Goal: Communication & Community: Answer question/provide support

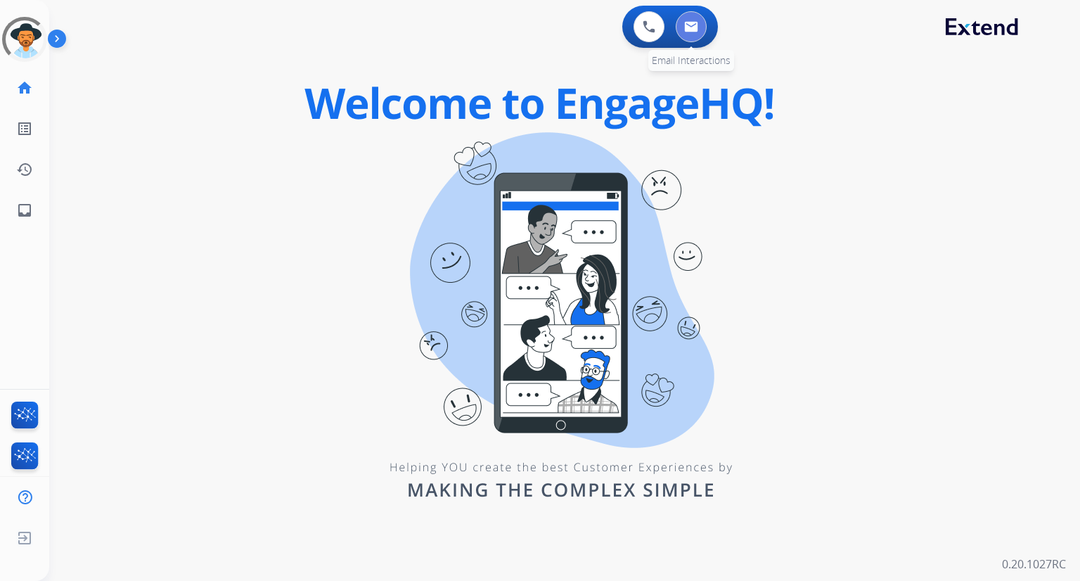
click at [692, 21] on img at bounding box center [691, 26] width 14 height 11
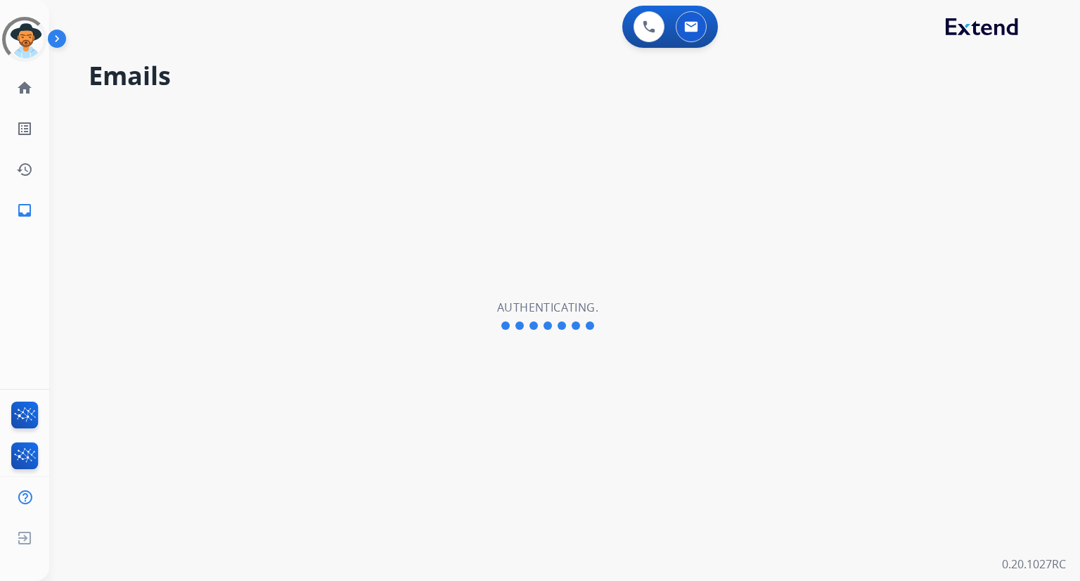
select select "**********"
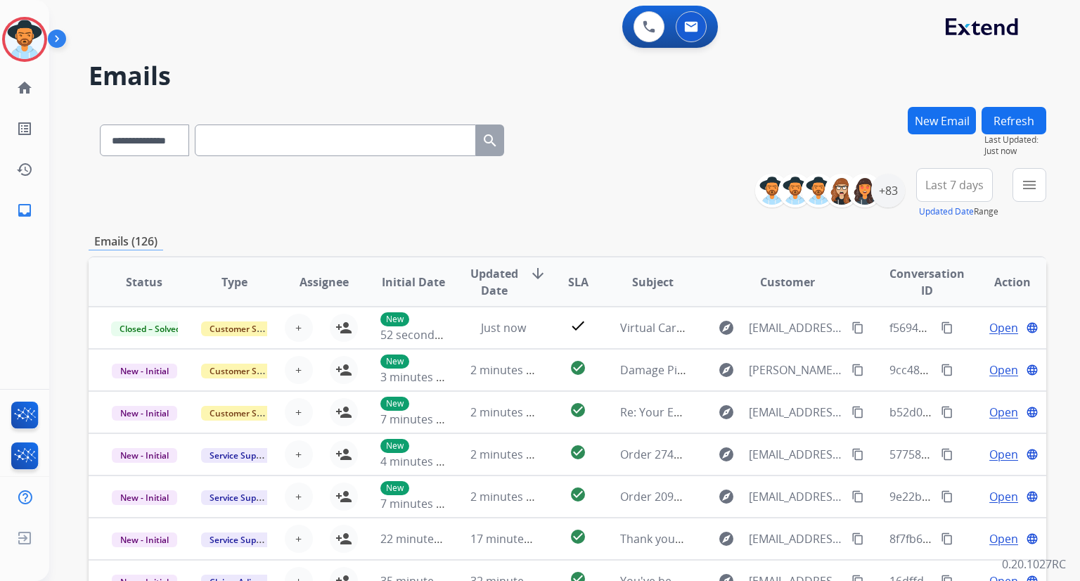
click at [276, 147] on input "text" at bounding box center [335, 140] width 281 height 32
paste input "**********"
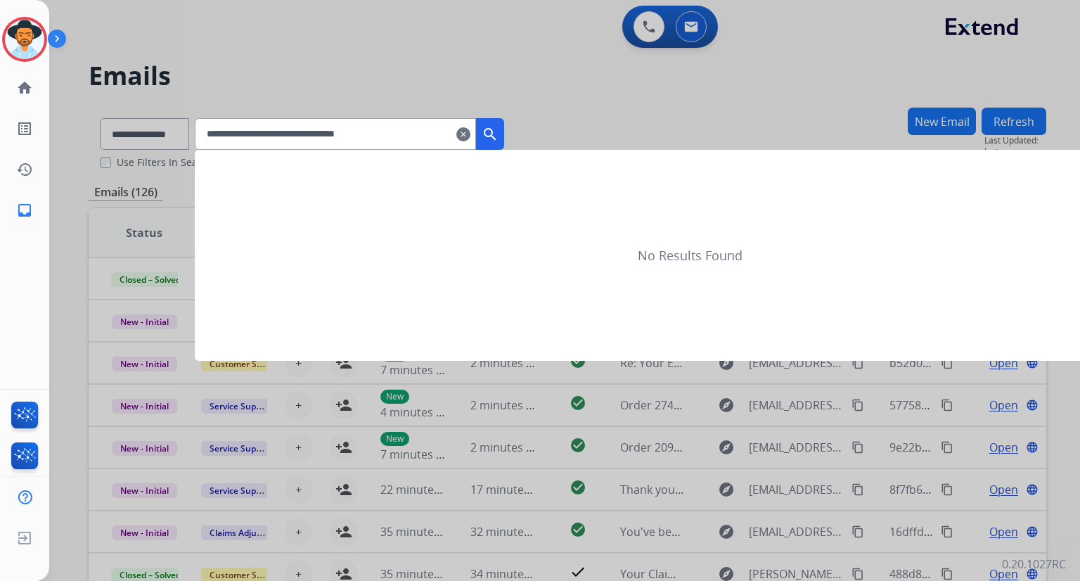
type input "**********"
click at [499, 133] on button "search" at bounding box center [490, 134] width 28 height 32
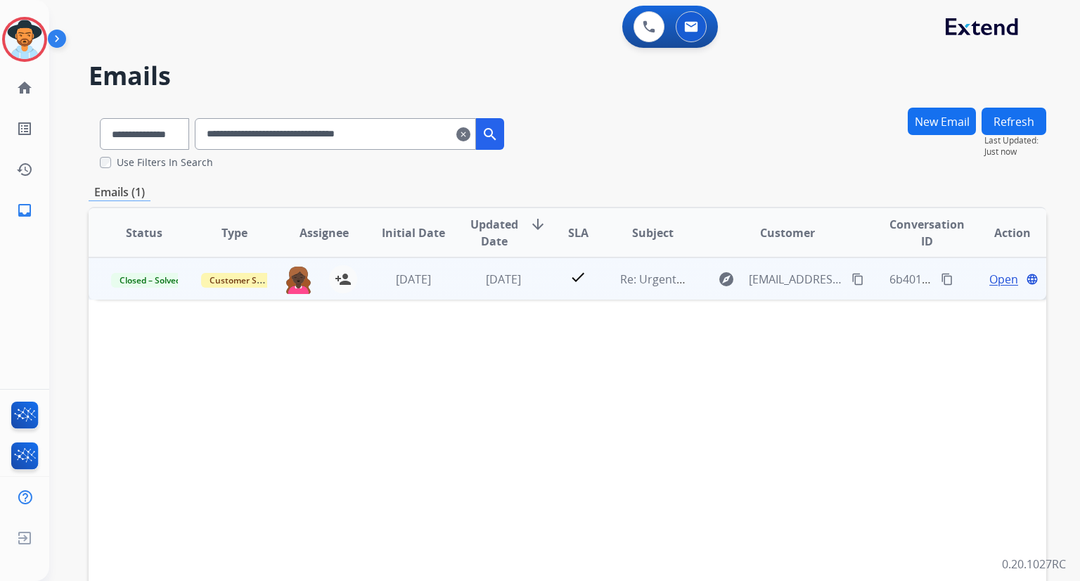
click at [994, 277] on span "Open" at bounding box center [1003, 279] width 29 height 17
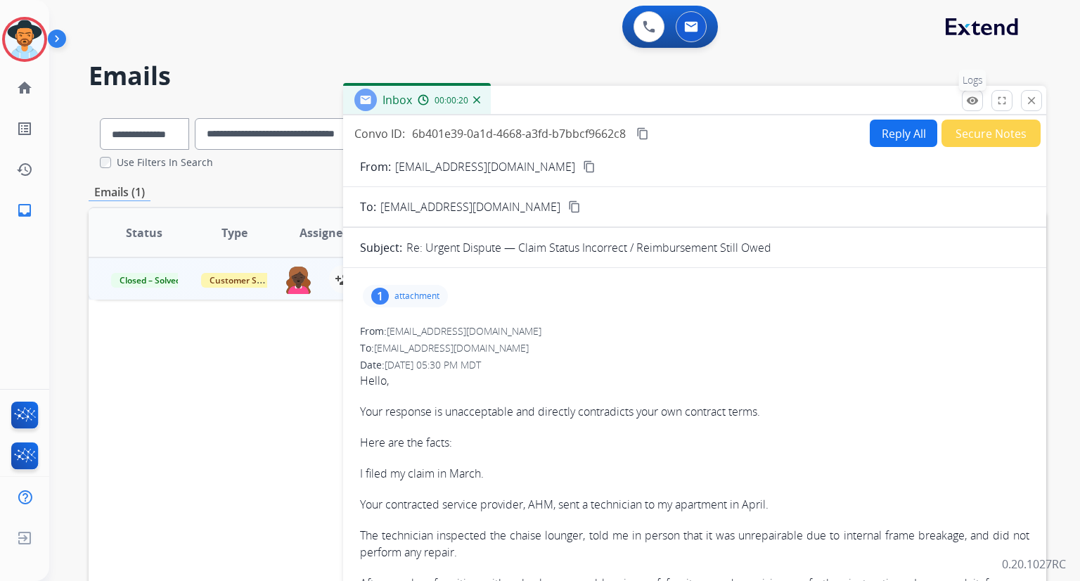
click at [975, 96] on mat-icon "remove_red_eye" at bounding box center [972, 100] width 13 height 13
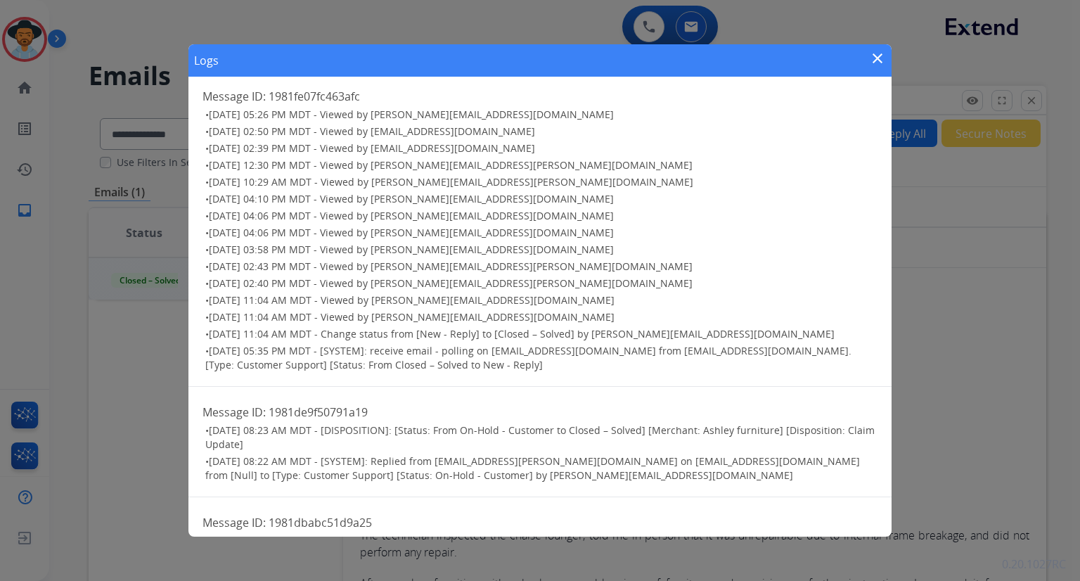
scroll to position [152, 0]
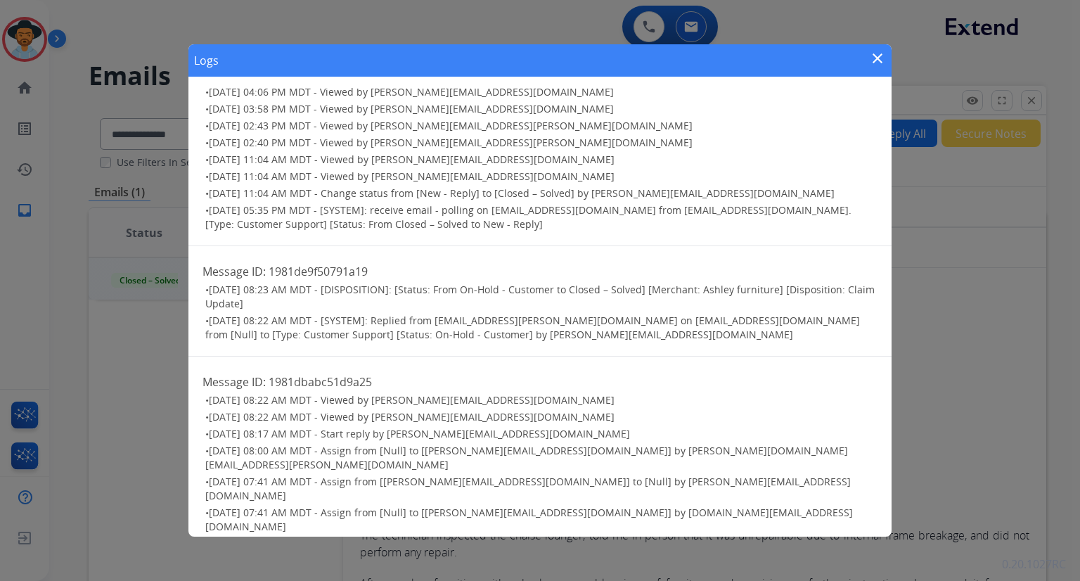
click at [874, 53] on mat-icon "close" at bounding box center [877, 58] width 17 height 17
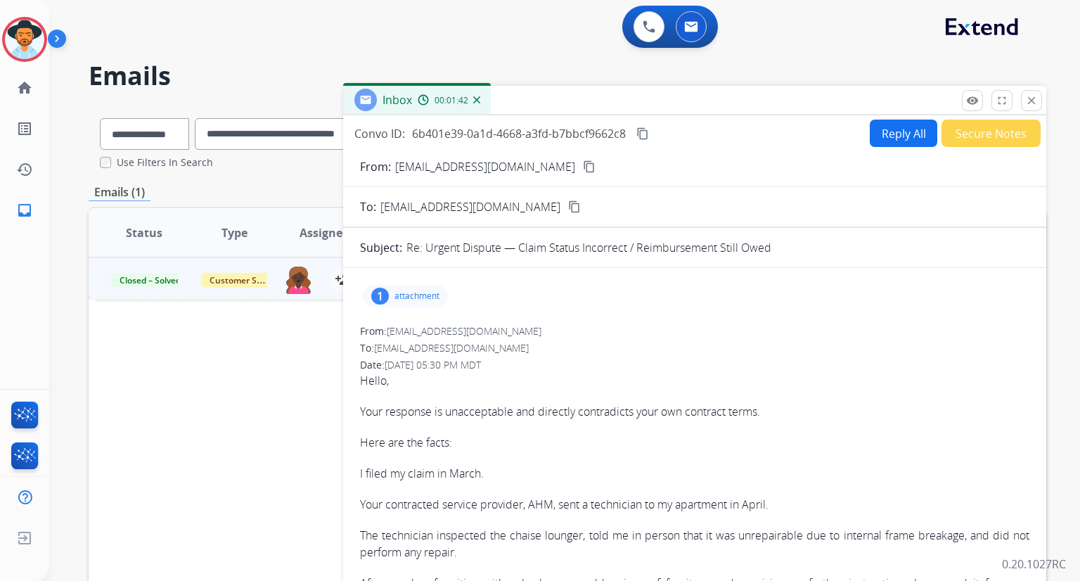
click at [961, 134] on button "Secure Notes" at bounding box center [990, 132] width 99 height 27
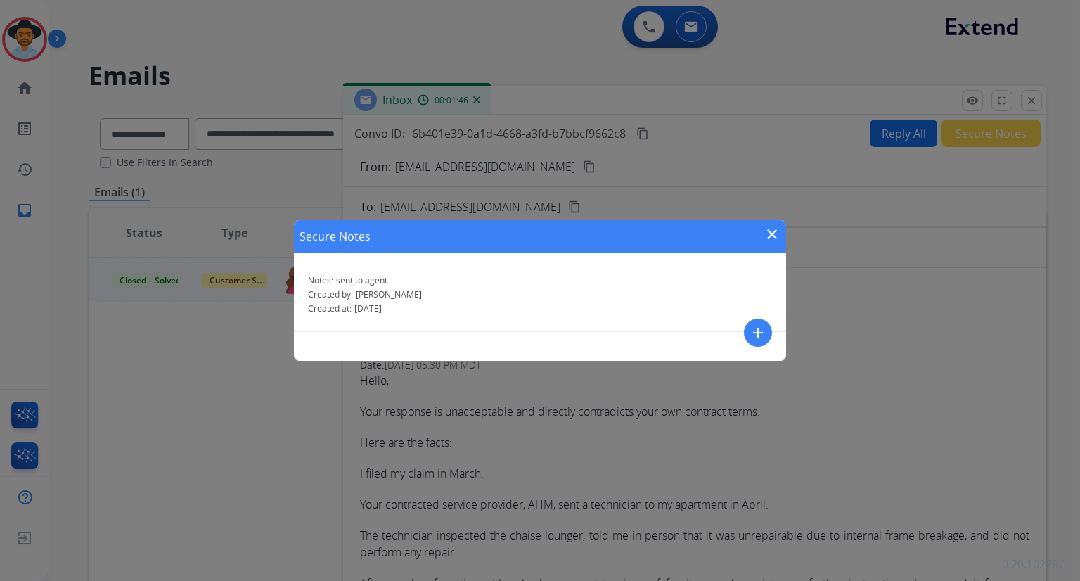
click at [773, 234] on mat-icon "close" at bounding box center [771, 234] width 17 height 17
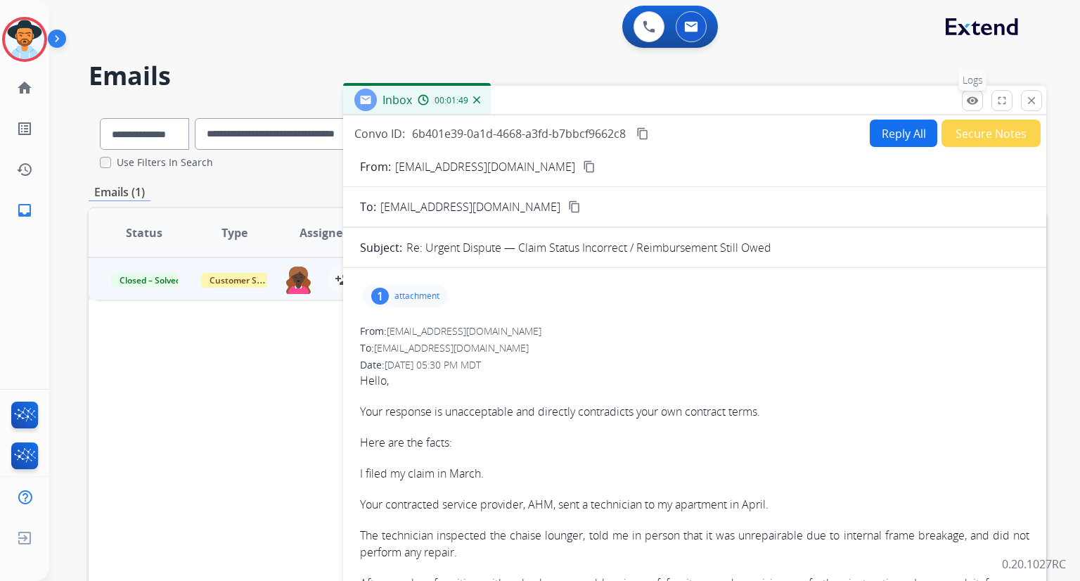
click at [974, 107] on button "remove_red_eye Logs" at bounding box center [971, 100] width 21 height 21
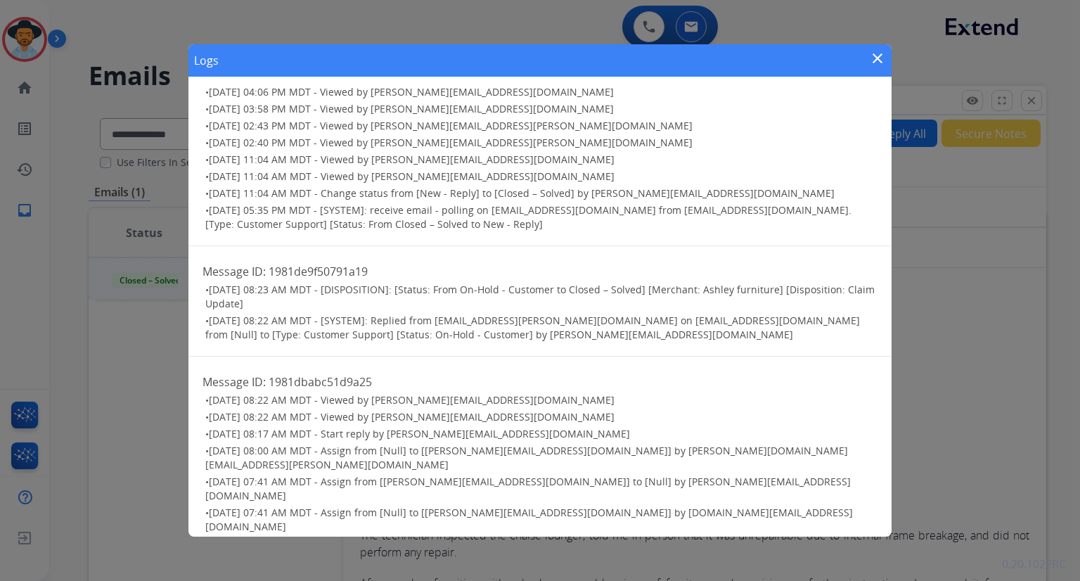
click at [876, 63] on mat-icon "close" at bounding box center [877, 58] width 17 height 17
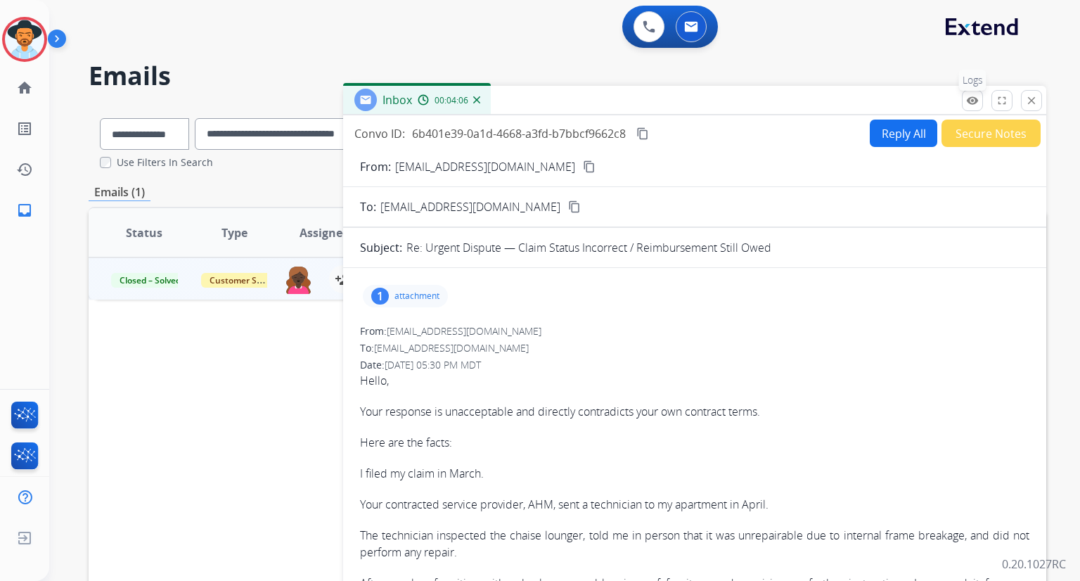
click at [973, 105] on mat-icon "remove_red_eye" at bounding box center [972, 100] width 13 height 13
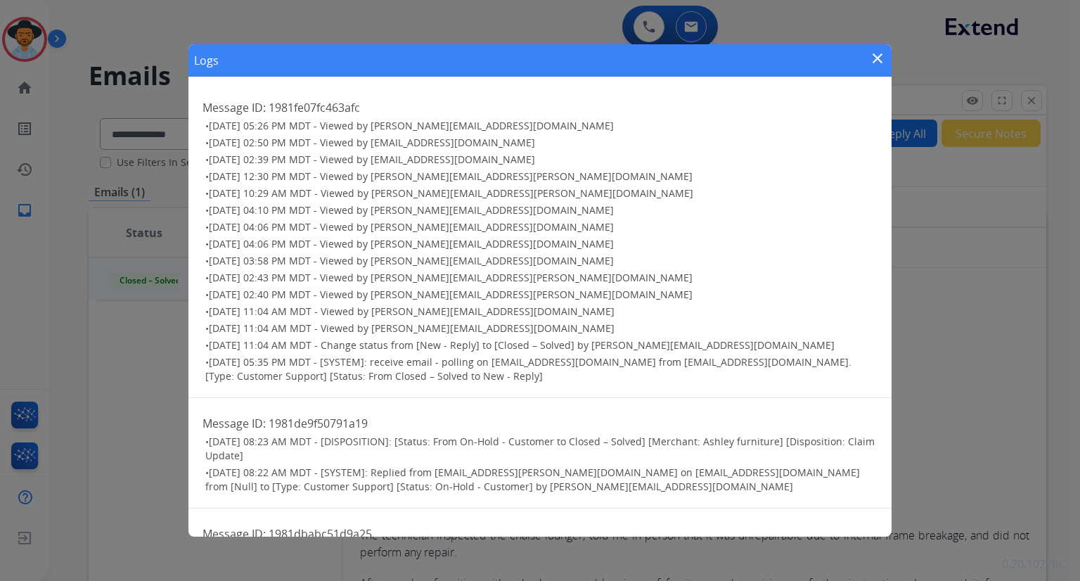
drag, startPoint x: 869, startPoint y: 60, endPoint x: 843, endPoint y: 65, distance: 26.3
click at [869, 60] on mat-icon "close" at bounding box center [877, 58] width 17 height 17
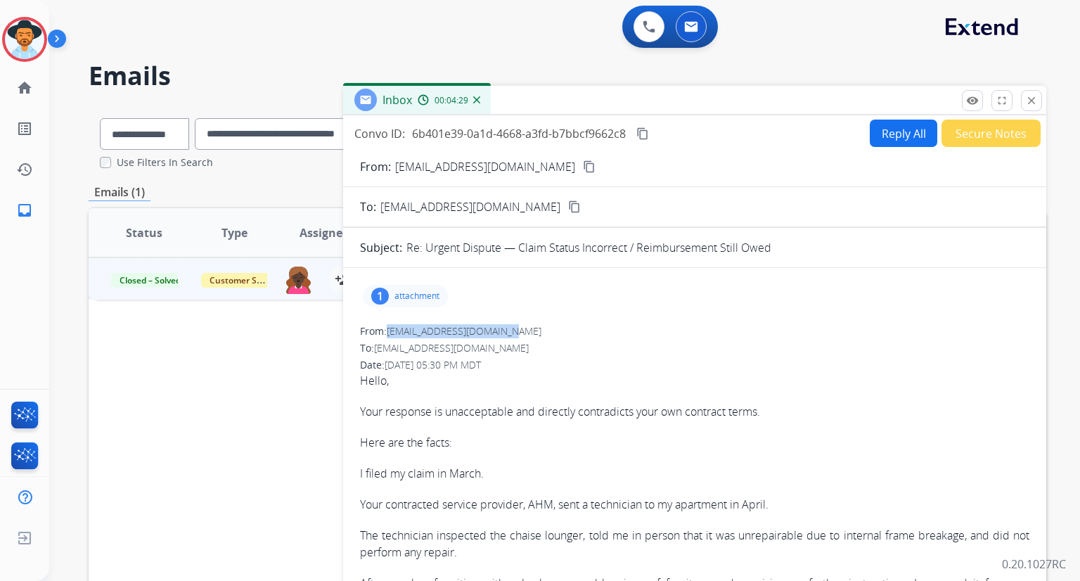
drag, startPoint x: 529, startPoint y: 332, endPoint x: 389, endPoint y: 332, distance: 139.2
click at [389, 332] on div "From: brandonhall421@gmail.com" at bounding box center [694, 331] width 669 height 14
copy span "brandonhall421@gmail.com"
click at [968, 98] on mat-icon "remove_red_eye" at bounding box center [972, 100] width 13 height 13
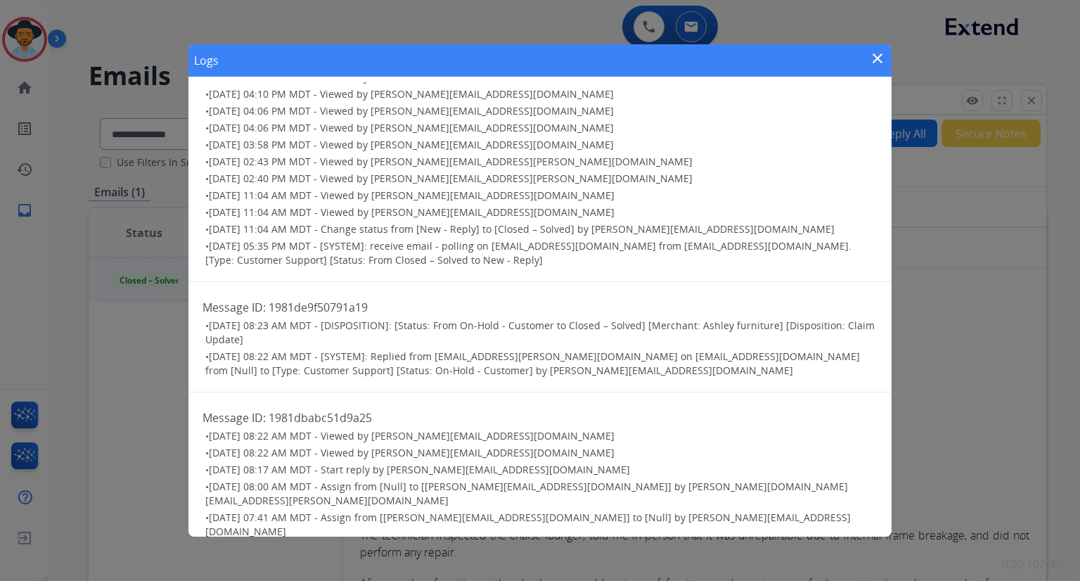
scroll to position [11, 0]
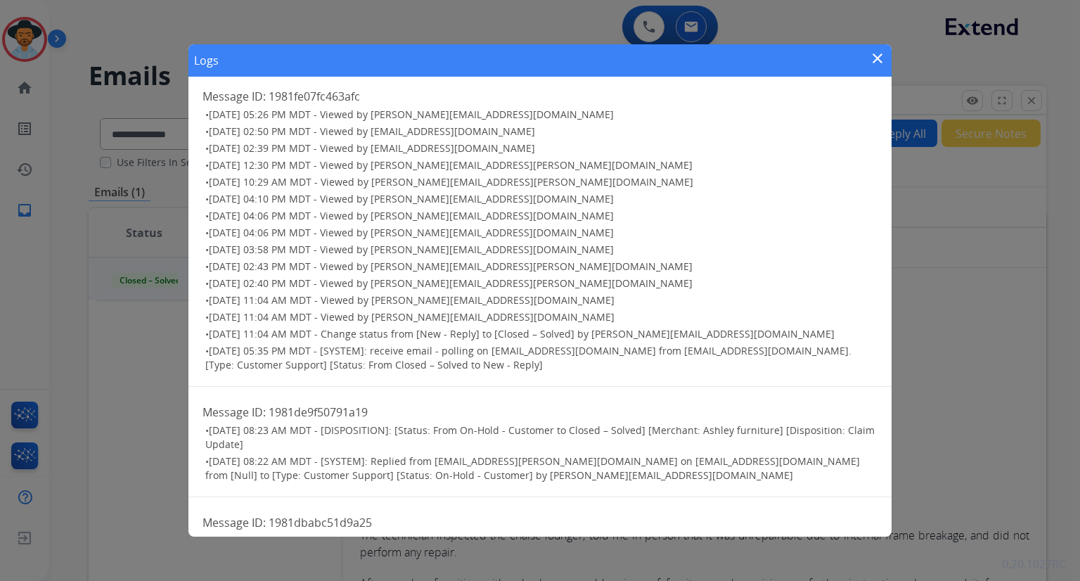
click at [880, 56] on mat-icon "close" at bounding box center [877, 58] width 17 height 17
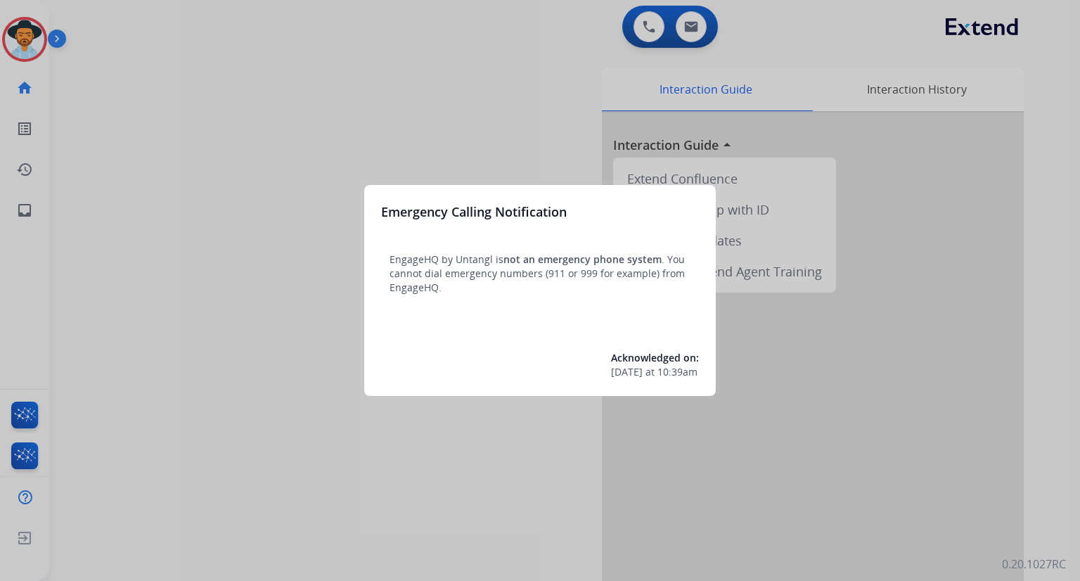
click at [1055, 173] on div at bounding box center [540, 290] width 1080 height 581
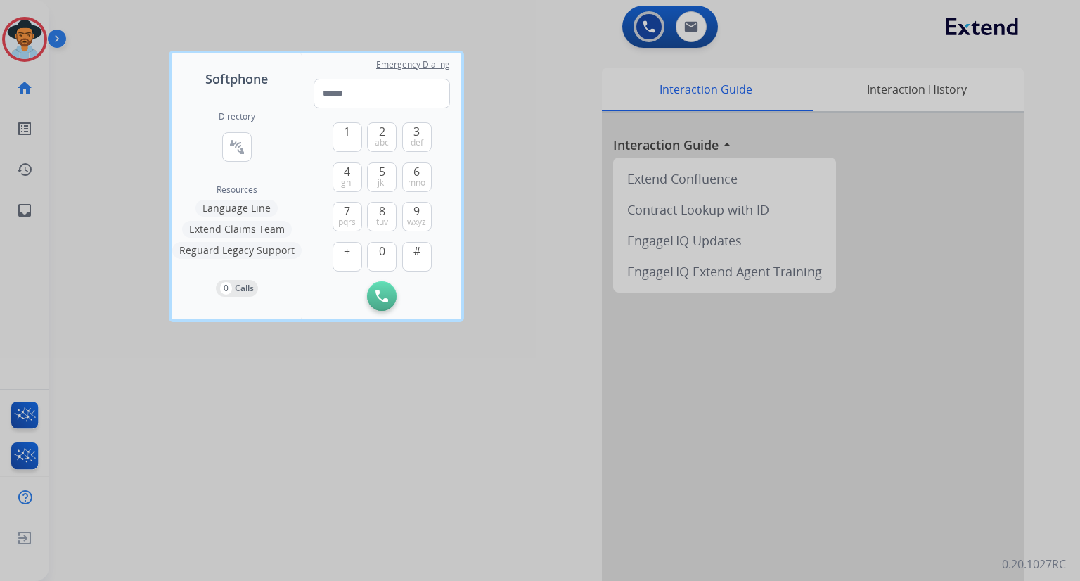
click at [1055, 173] on div at bounding box center [540, 290] width 1080 height 581
click at [1055, 173] on div "0 Voice Interactions 0 Email Interactions swap_horiz Break voice bridge close_f…" at bounding box center [564, 290] width 1030 height 581
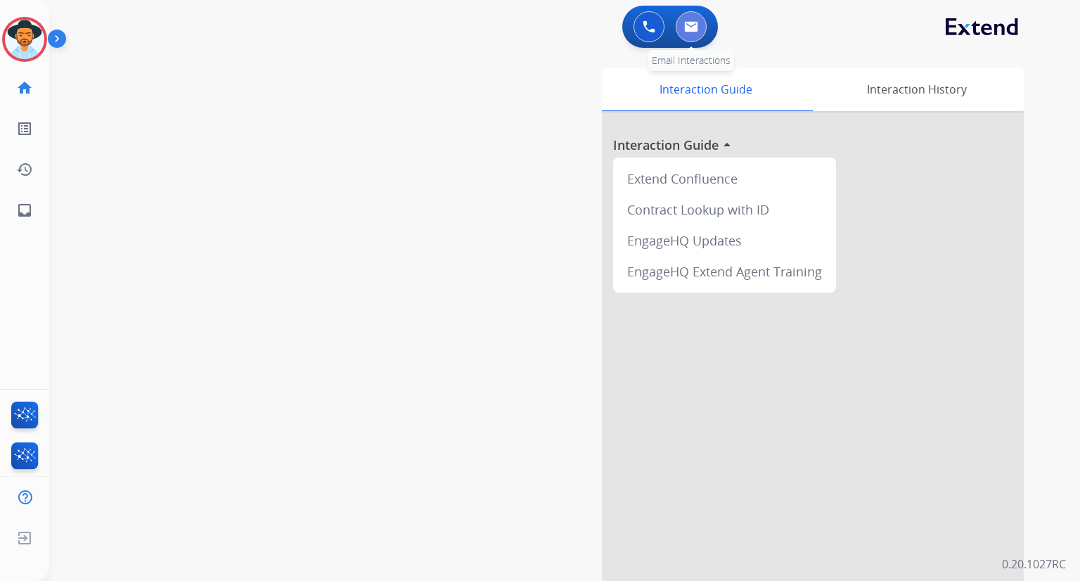
click at [687, 32] on img at bounding box center [691, 26] width 14 height 11
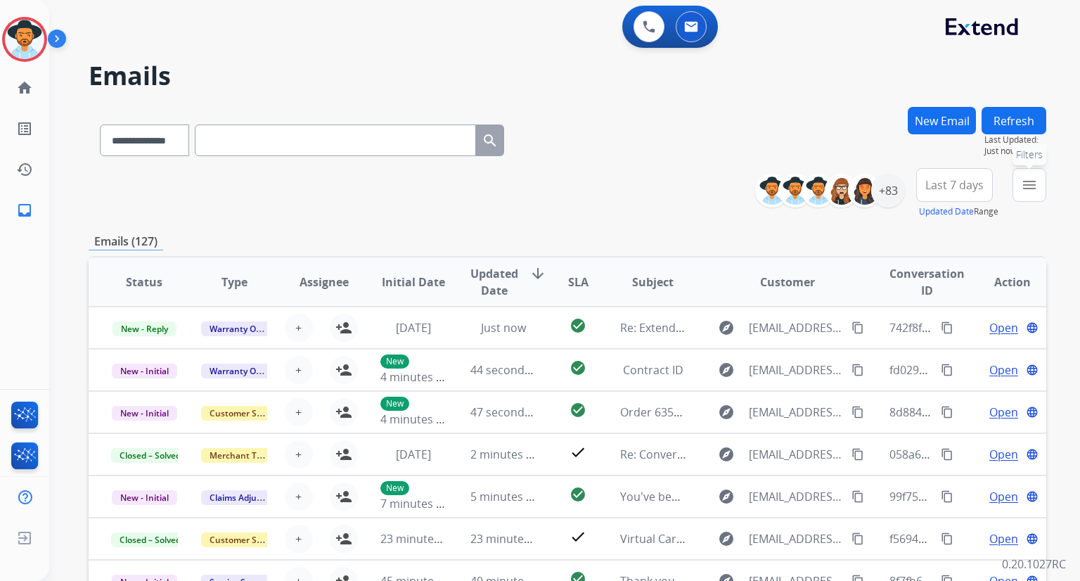
click at [1031, 190] on mat-icon "menu" at bounding box center [1029, 184] width 17 height 17
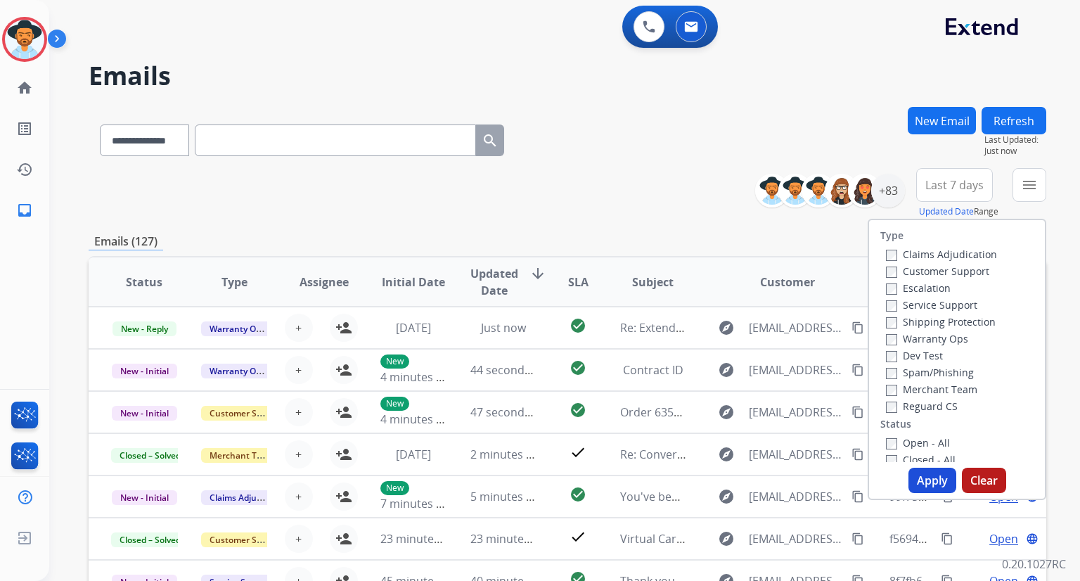
click at [947, 188] on span "Last 7 days" at bounding box center [954, 185] width 58 height 6
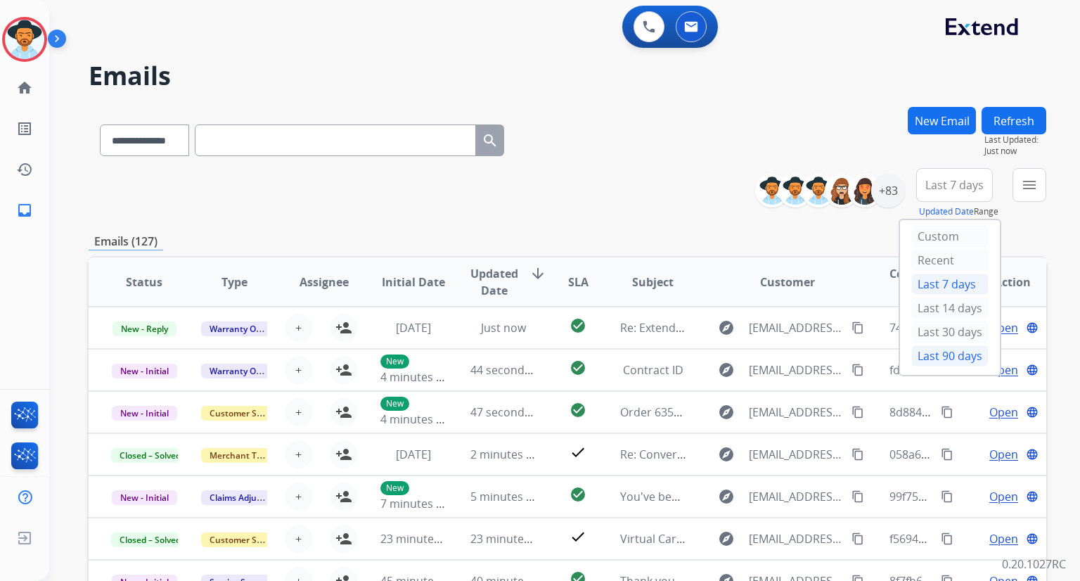
click at [942, 356] on div "Last 90 days" at bounding box center [949, 355] width 77 height 21
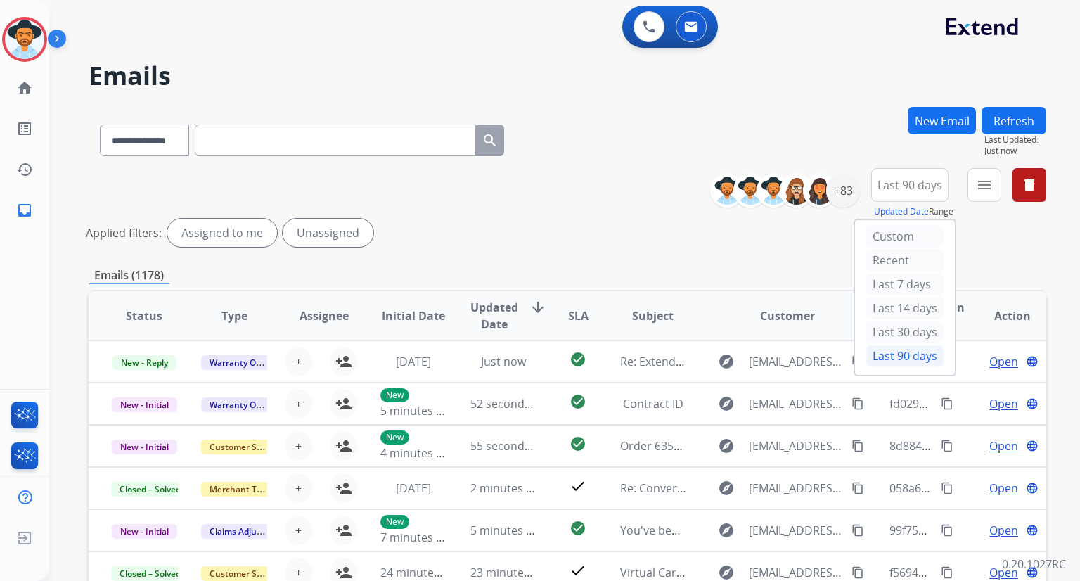
click at [977, 240] on div "Applied filters: Assigned to me Unassigned" at bounding box center [564, 233] width 957 height 28
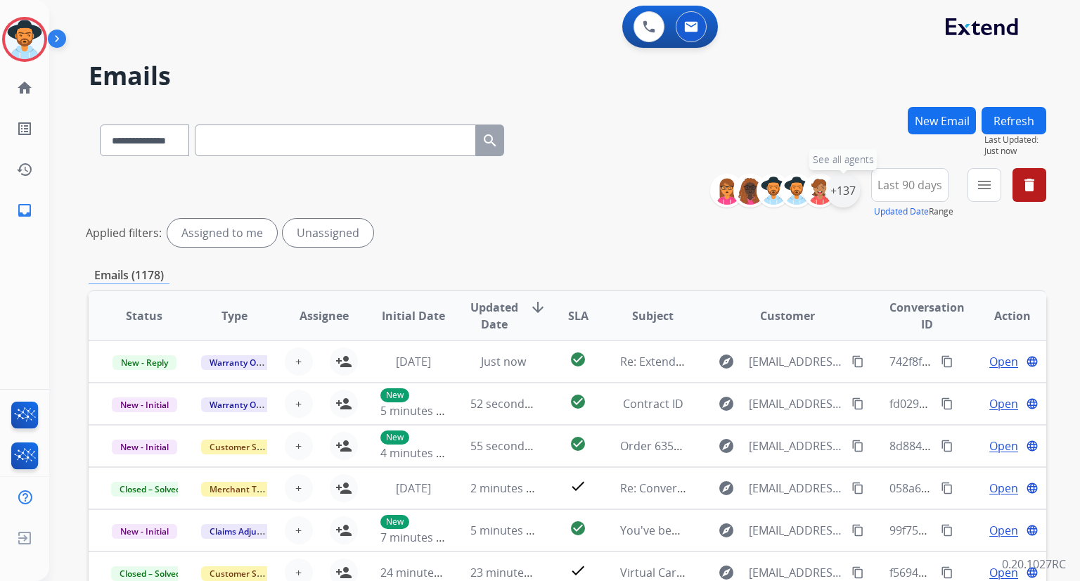
click at [849, 192] on div "+137" at bounding box center [843, 191] width 34 height 34
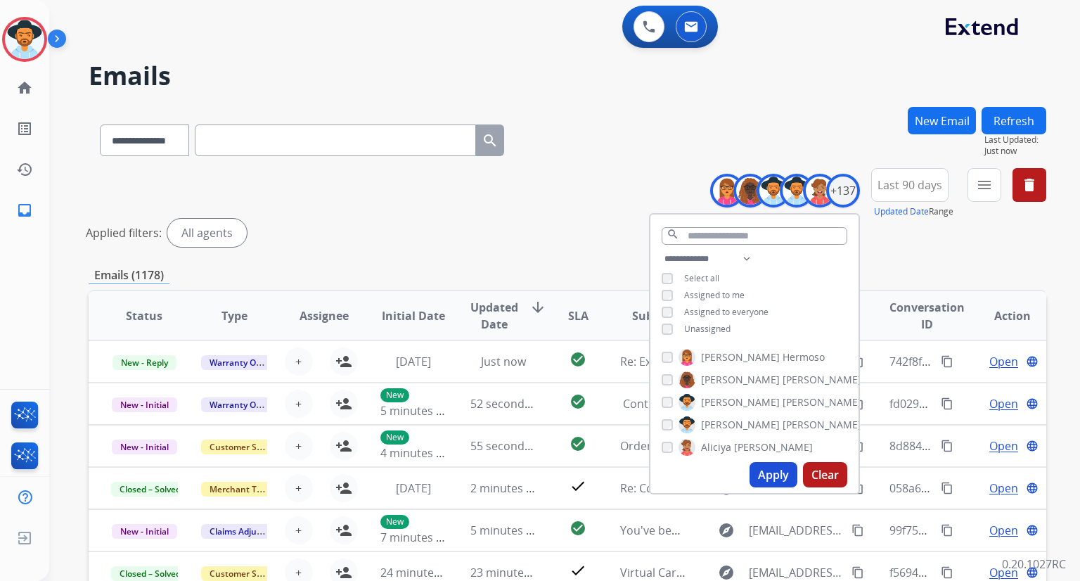
click at [776, 467] on button "Apply" at bounding box center [773, 474] width 48 height 25
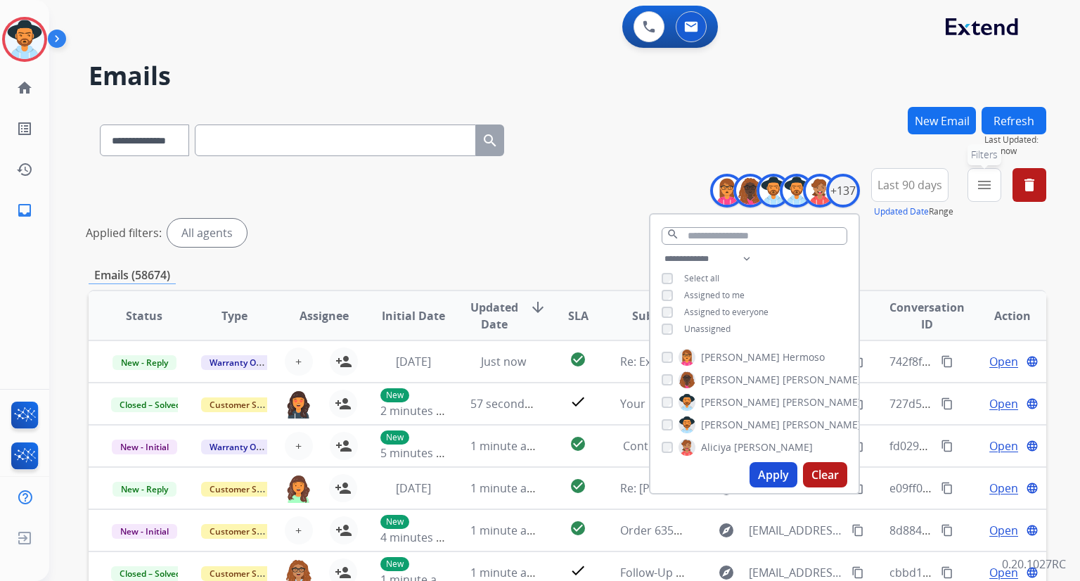
click at [992, 186] on button "menu Filters" at bounding box center [984, 185] width 34 height 34
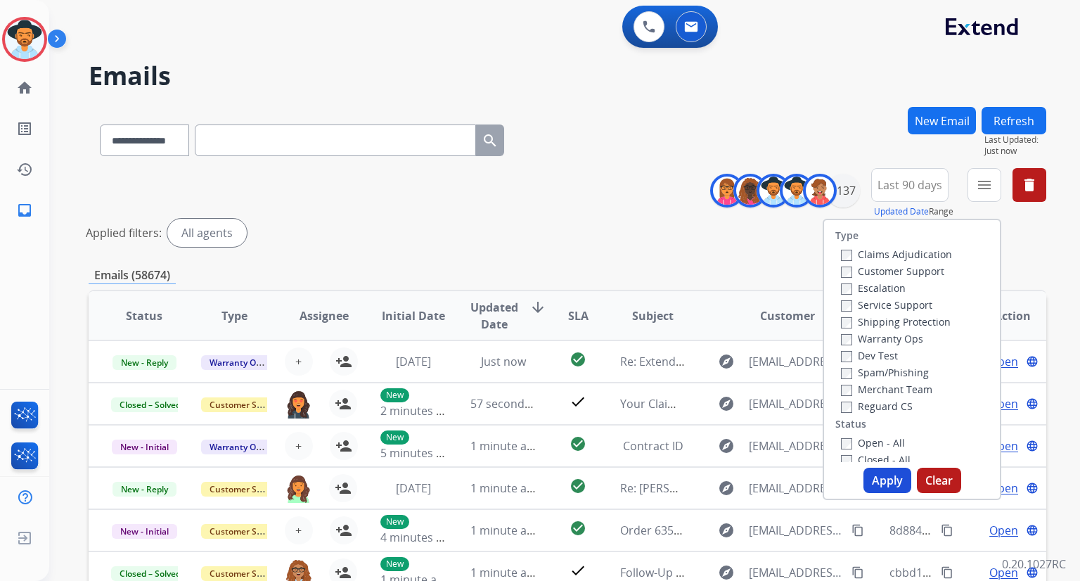
click at [885, 289] on label "Escalation" at bounding box center [873, 287] width 65 height 13
click at [890, 480] on button "Apply" at bounding box center [887, 479] width 48 height 25
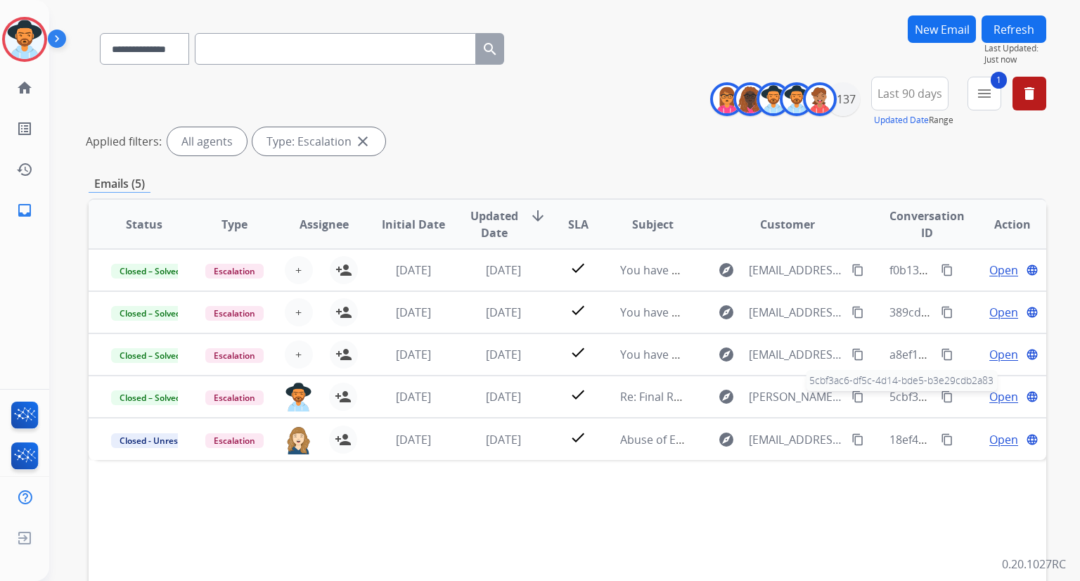
scroll to position [93, 0]
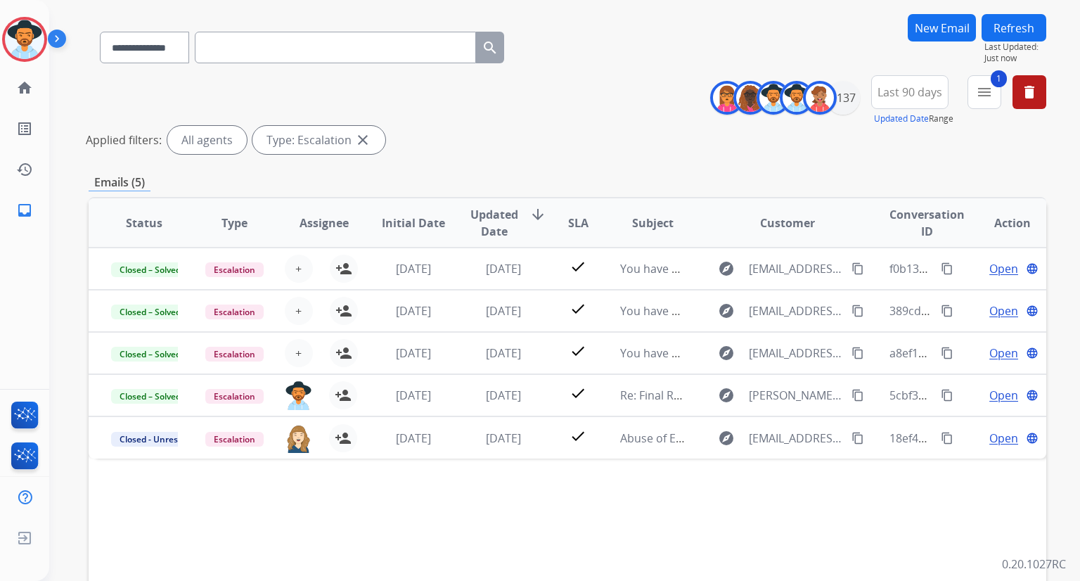
click at [715, 518] on div "Status Type Assignee Initial Date Updated Date arrow_downward SLA Subject Custo…" at bounding box center [567, 432] width 957 height 471
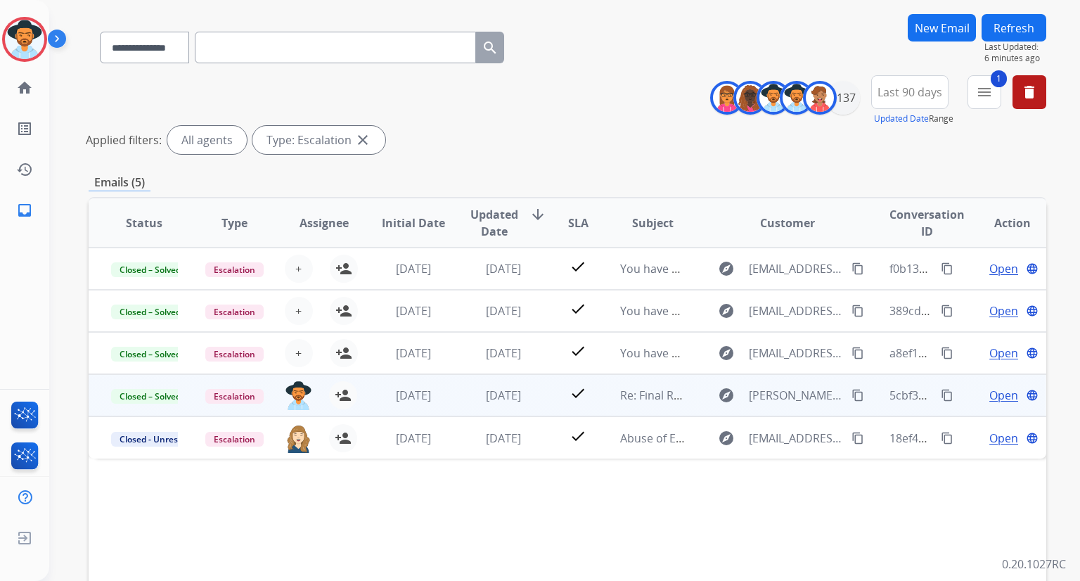
click at [997, 395] on span "Open" at bounding box center [1003, 395] width 29 height 17
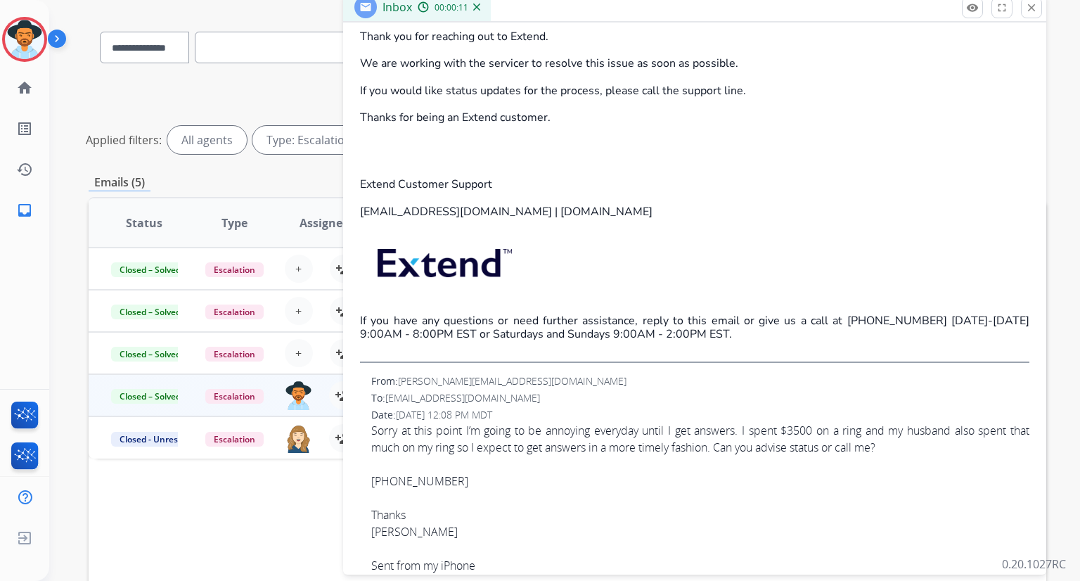
scroll to position [0, 0]
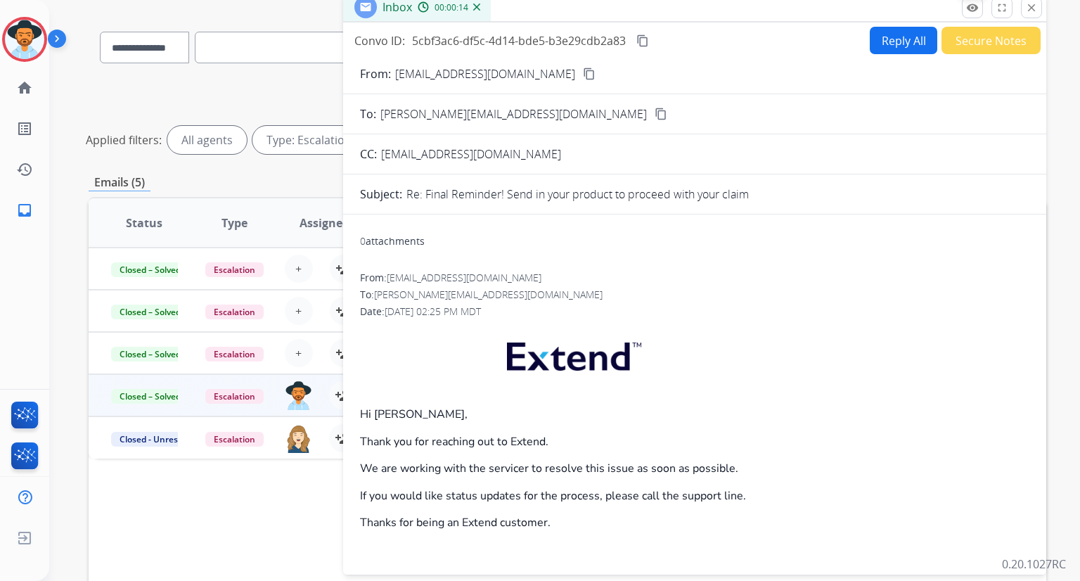
click at [976, 13] on mat-icon "remove_red_eye" at bounding box center [972, 7] width 13 height 13
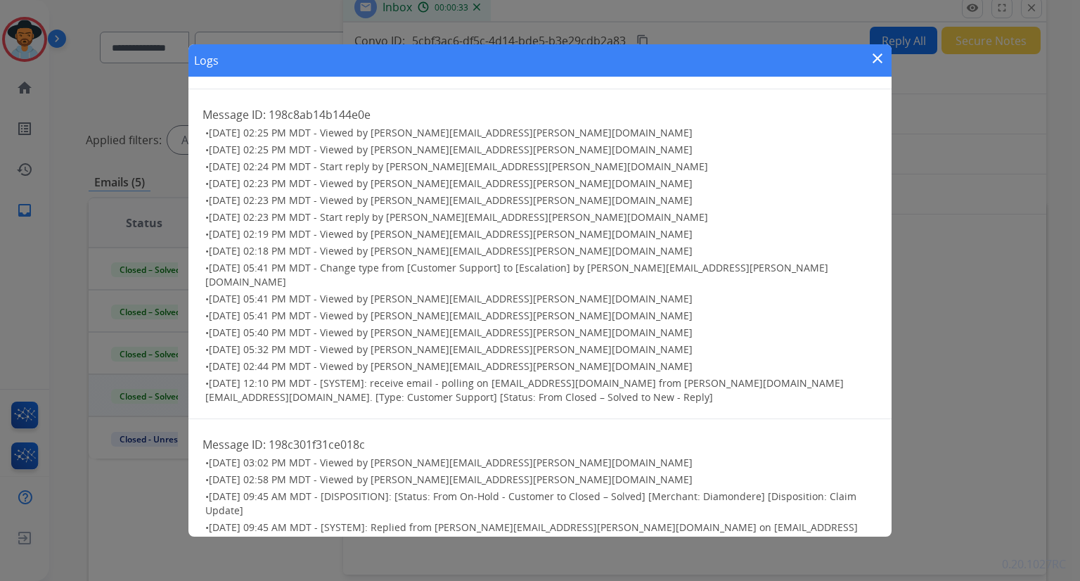
scroll to position [117, 0]
click at [872, 51] on mat-icon "close" at bounding box center [877, 58] width 17 height 17
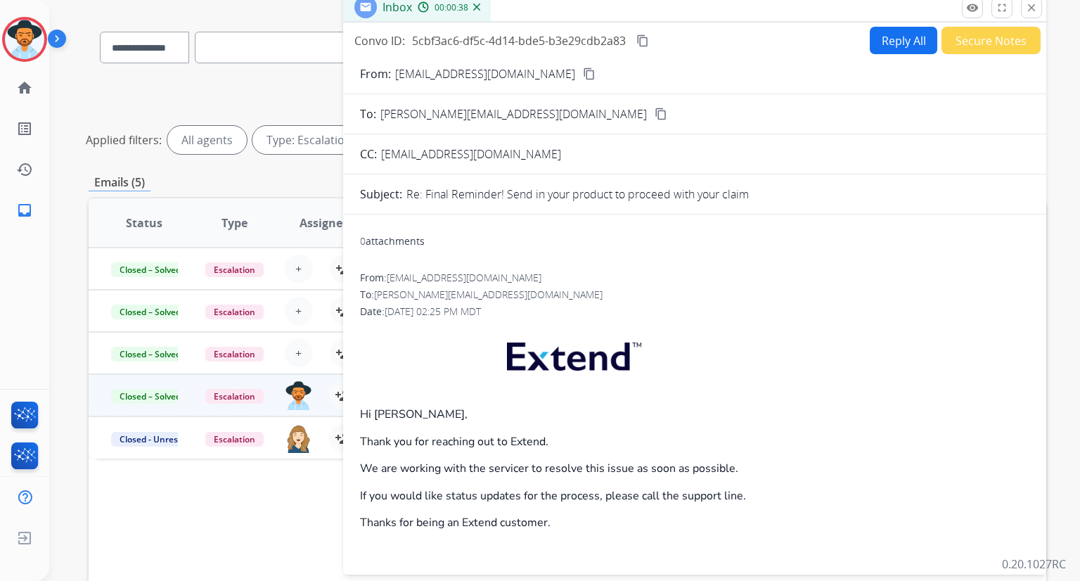
click at [244, 548] on div "Status Type Assignee Initial Date Updated Date arrow_downward SLA Subject Custo…" at bounding box center [567, 432] width 957 height 471
click at [1030, 11] on mat-icon "close" at bounding box center [1031, 7] width 13 height 13
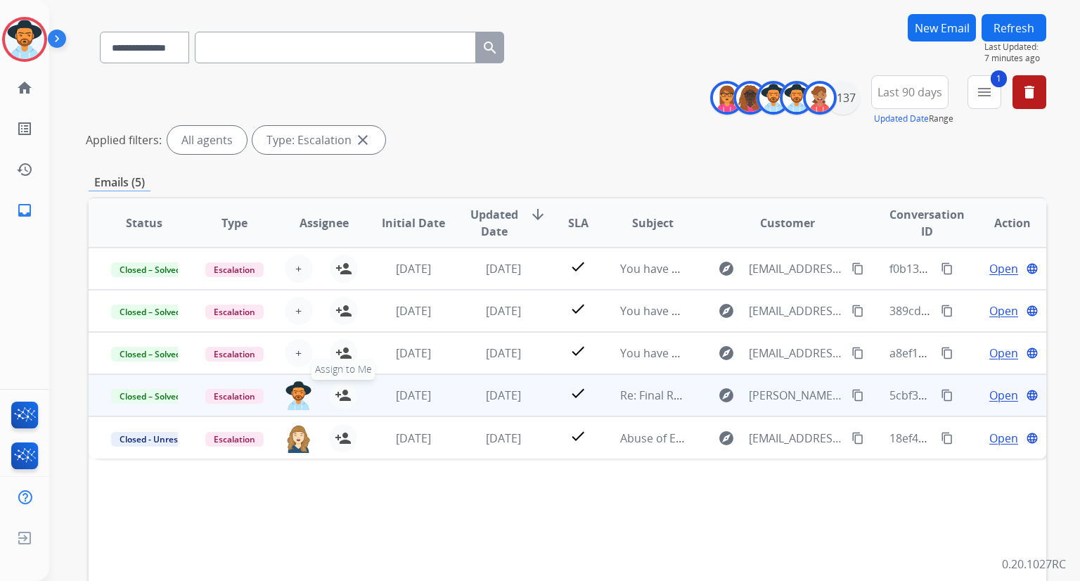
click at [345, 394] on mat-icon "person_add" at bounding box center [343, 395] width 17 height 17
click at [345, 394] on mat-icon "person_remove" at bounding box center [343, 395] width 17 height 17
click at [345, 394] on mat-icon "person_add" at bounding box center [343, 395] width 17 height 17
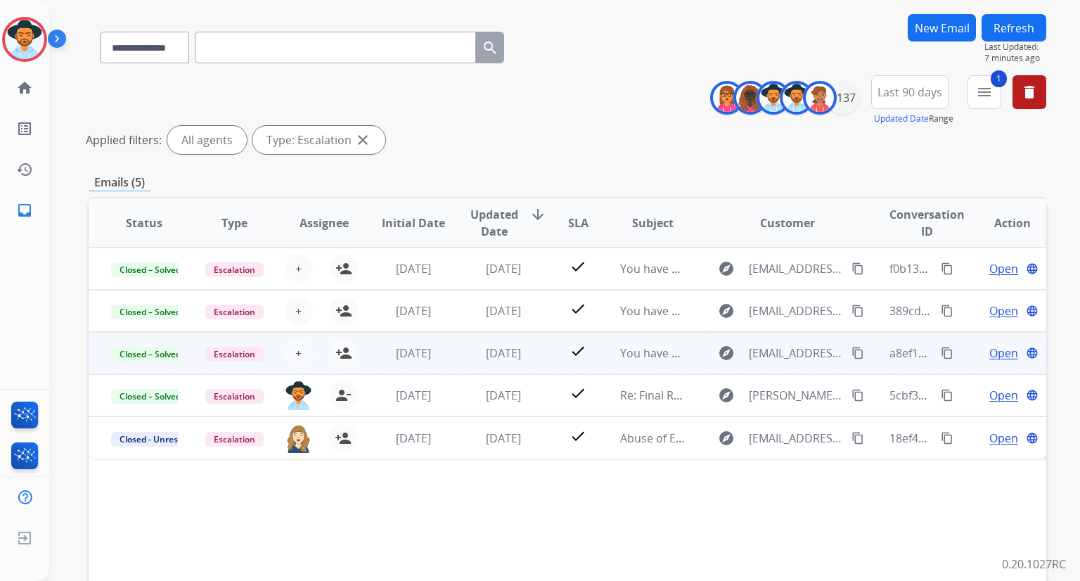
click at [997, 349] on span "Open" at bounding box center [1003, 352] width 29 height 17
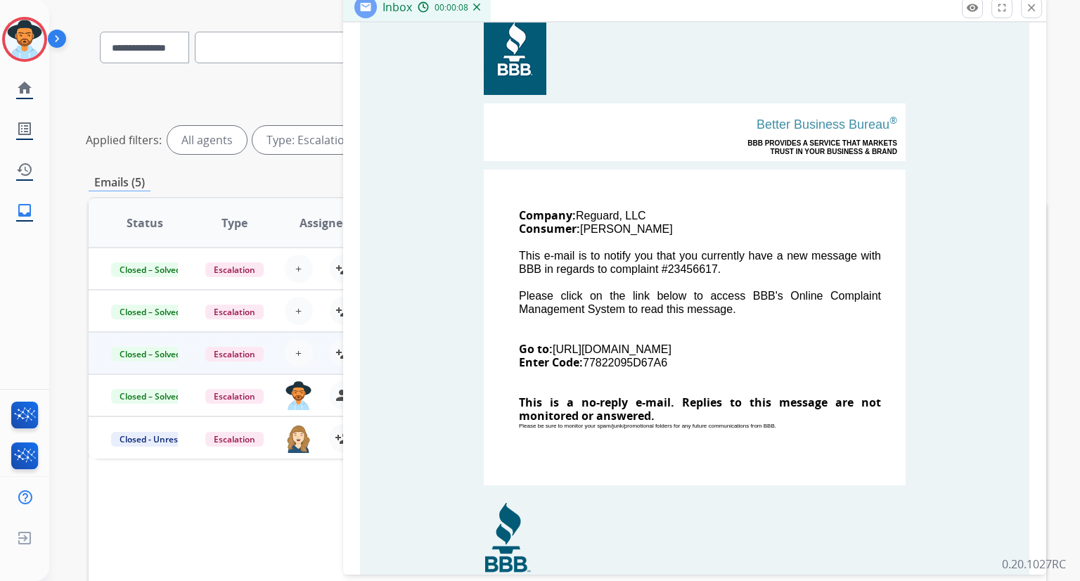
scroll to position [332, 0]
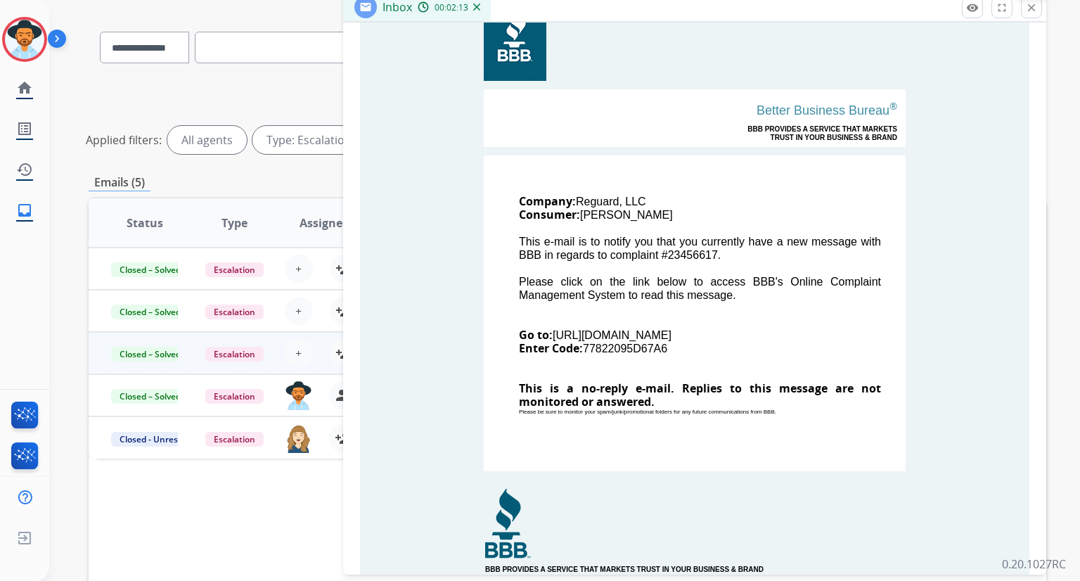
click at [1032, 13] on button "close Close" at bounding box center [1031, 7] width 21 height 21
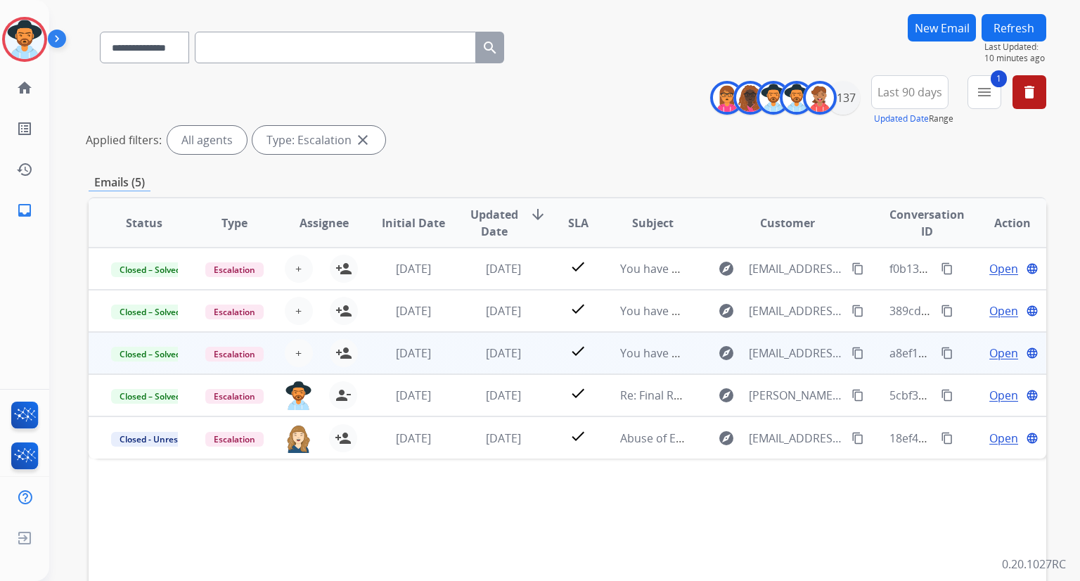
click at [1002, 356] on span "Open" at bounding box center [1003, 352] width 29 height 17
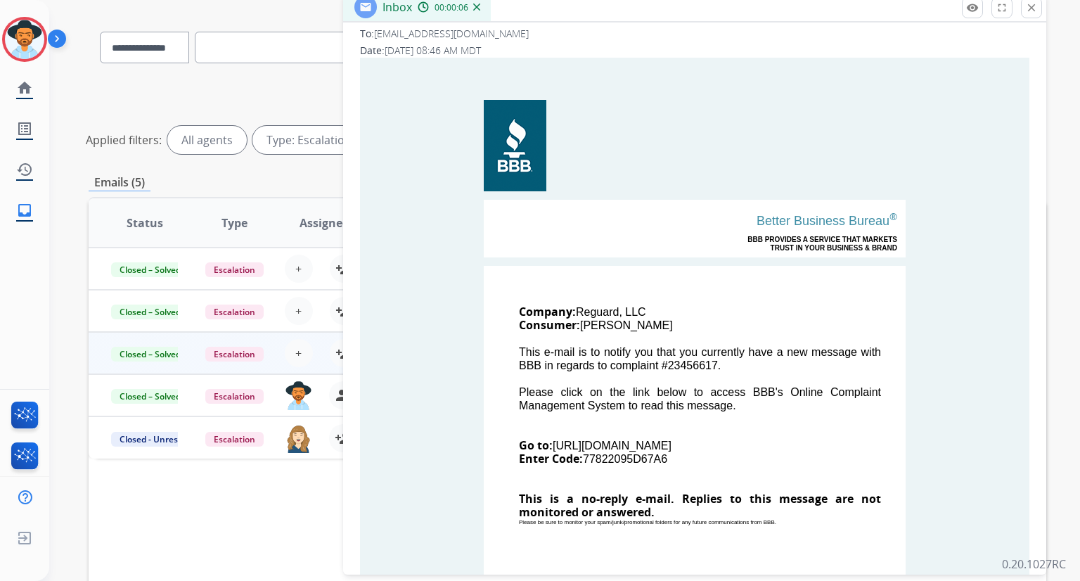
scroll to position [0, 0]
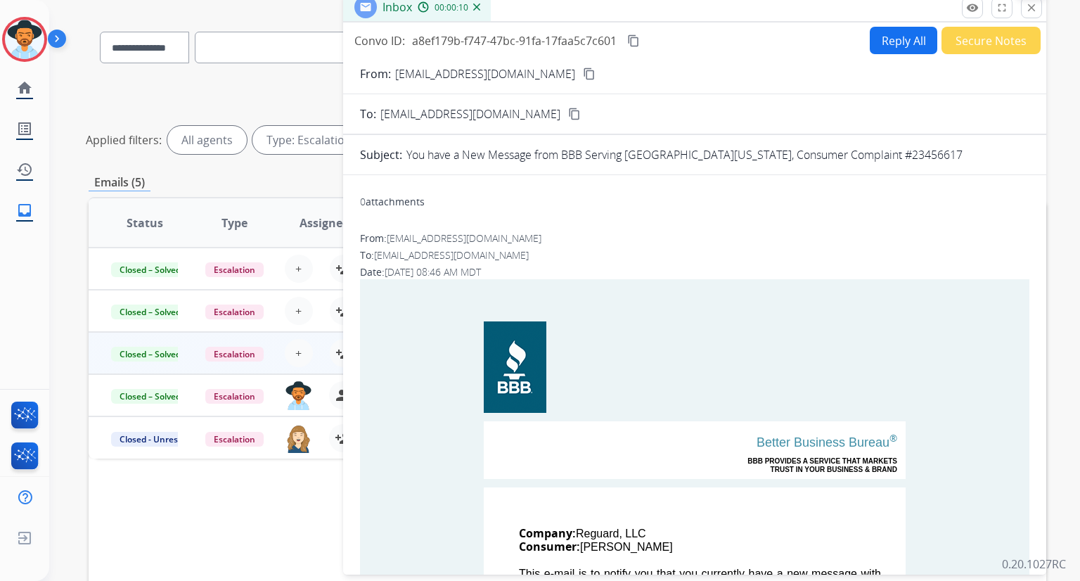
click at [1029, 12] on mat-icon "close" at bounding box center [1031, 7] width 13 height 13
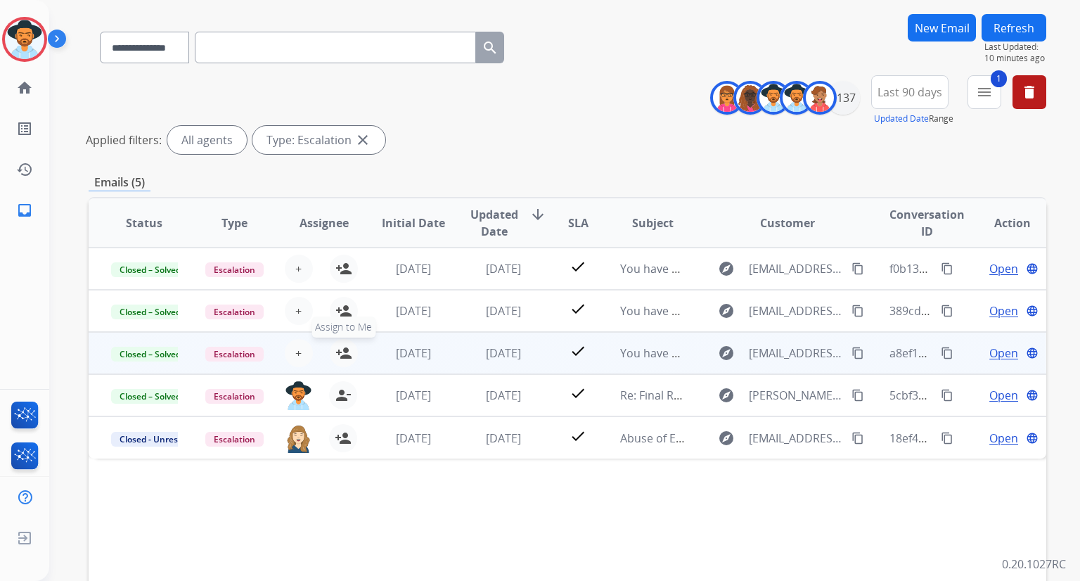
click at [346, 356] on mat-icon "person_add" at bounding box center [343, 352] width 17 height 17
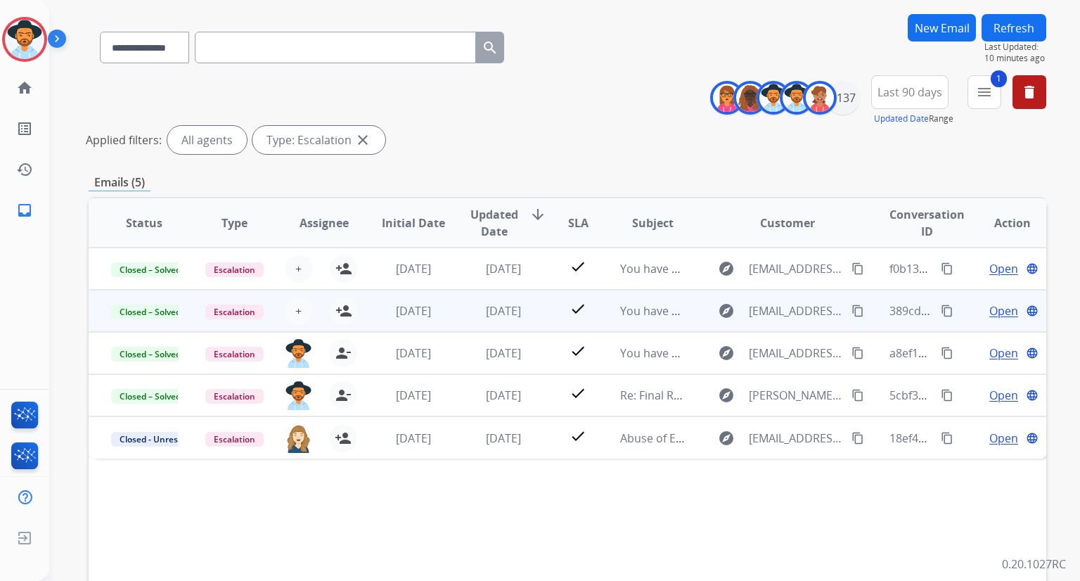
click at [989, 308] on span "Open" at bounding box center [1003, 310] width 29 height 17
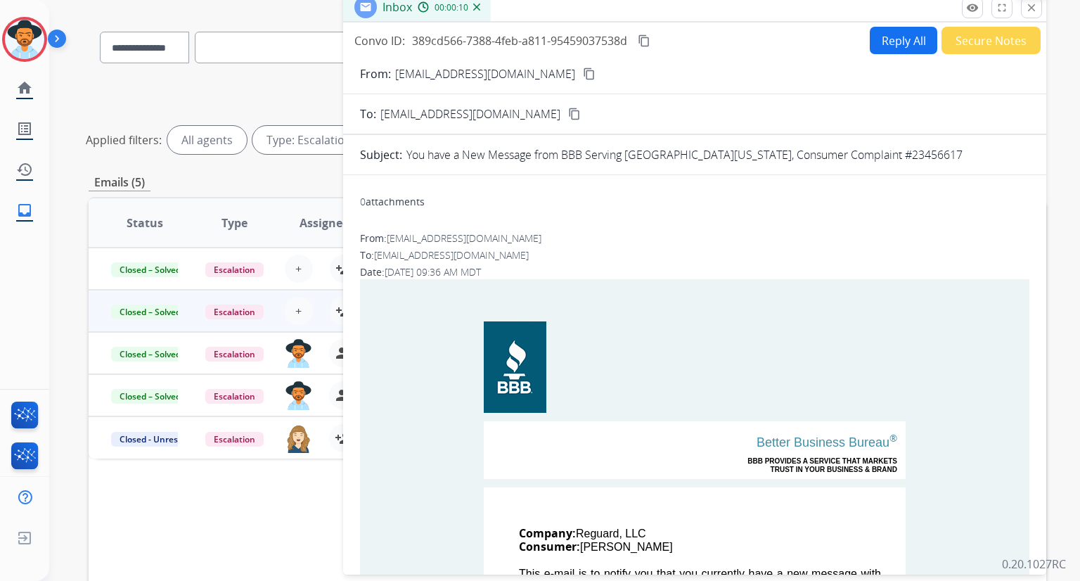
click at [1033, 10] on mat-icon "close" at bounding box center [1031, 7] width 13 height 13
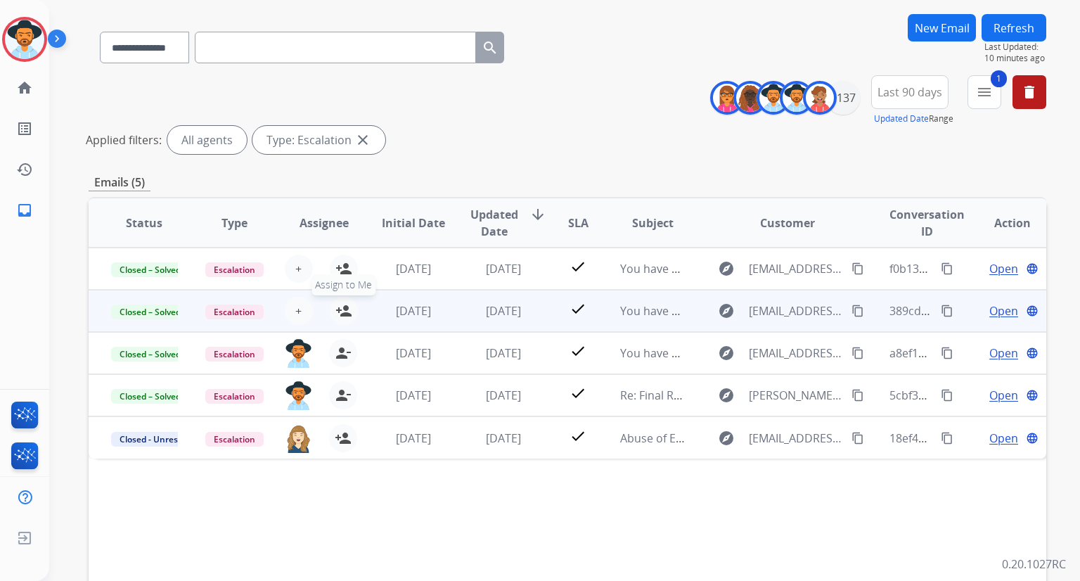
click at [344, 313] on mat-icon "person_add" at bounding box center [343, 310] width 17 height 17
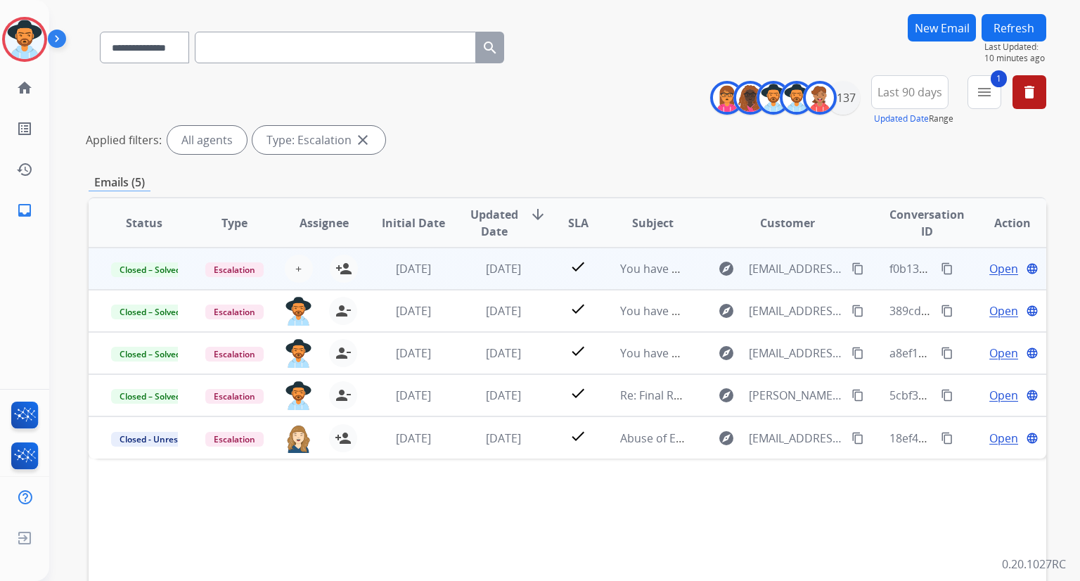
click at [1002, 266] on span "Open" at bounding box center [1003, 268] width 29 height 17
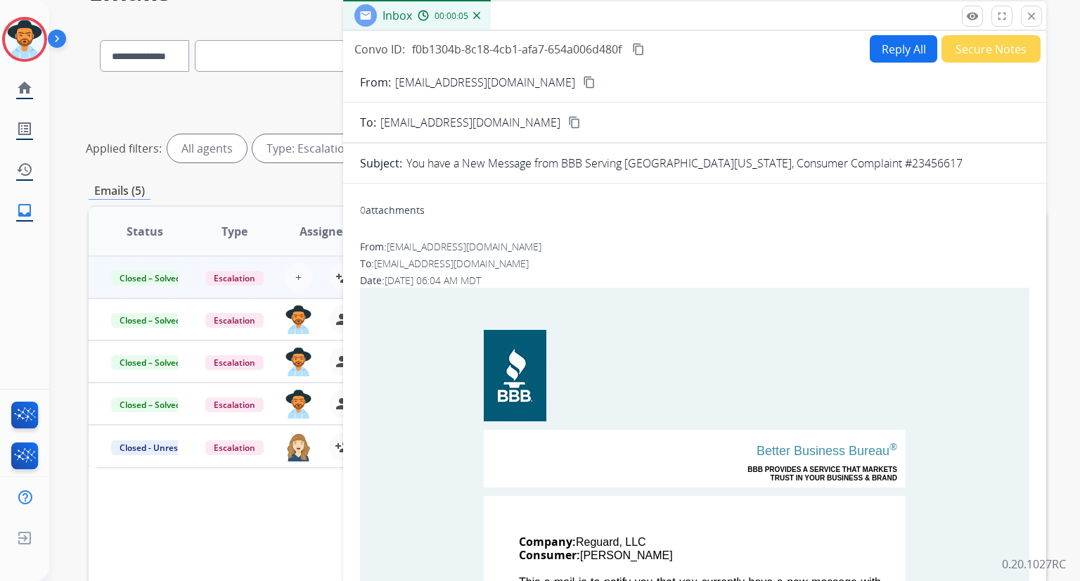
scroll to position [87, 0]
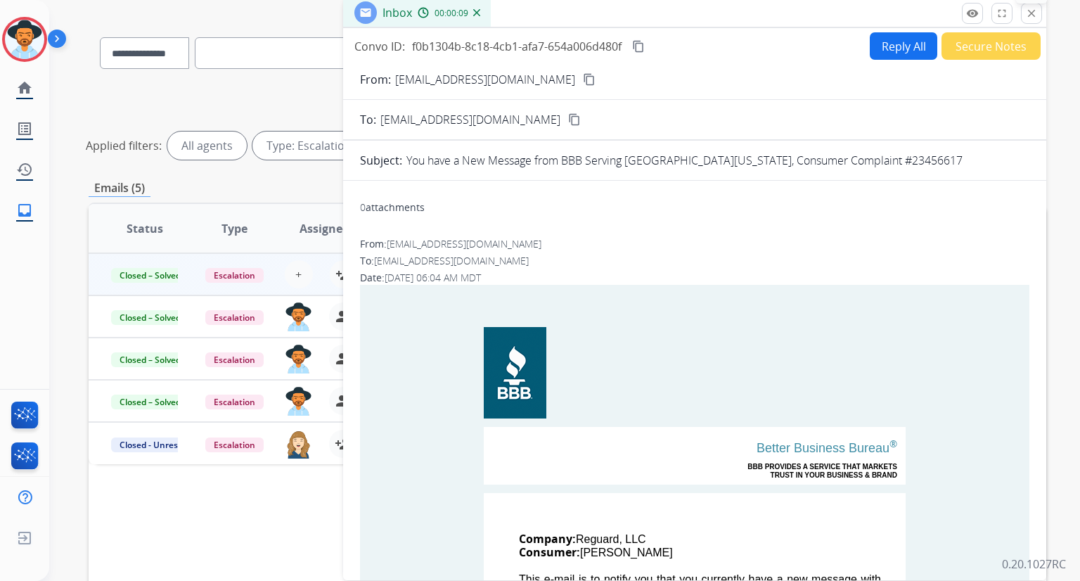
click at [1031, 16] on mat-icon "close" at bounding box center [1031, 13] width 13 height 13
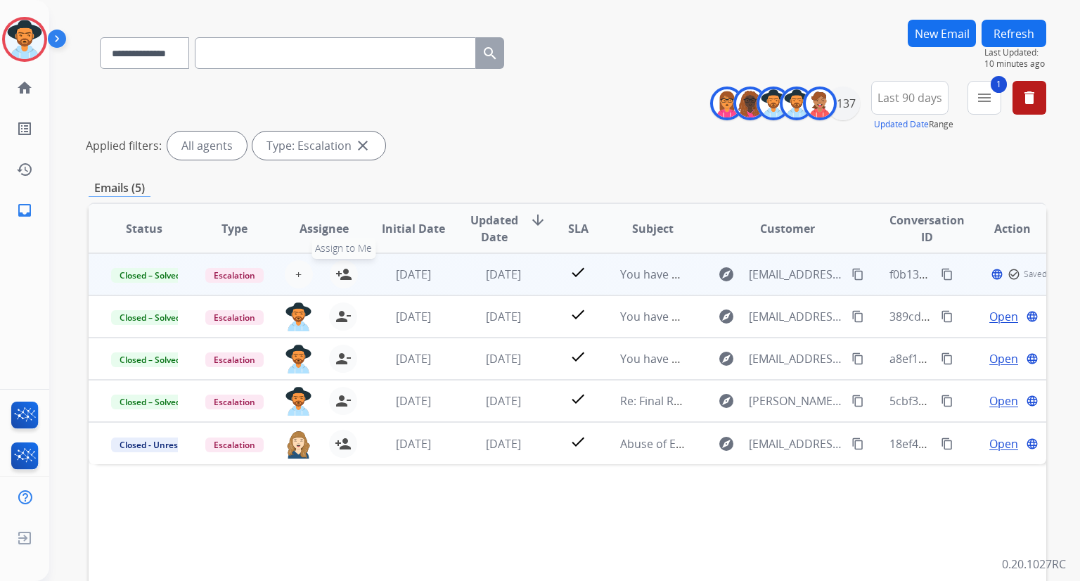
click at [339, 271] on mat-icon "person_add" at bounding box center [343, 274] width 17 height 17
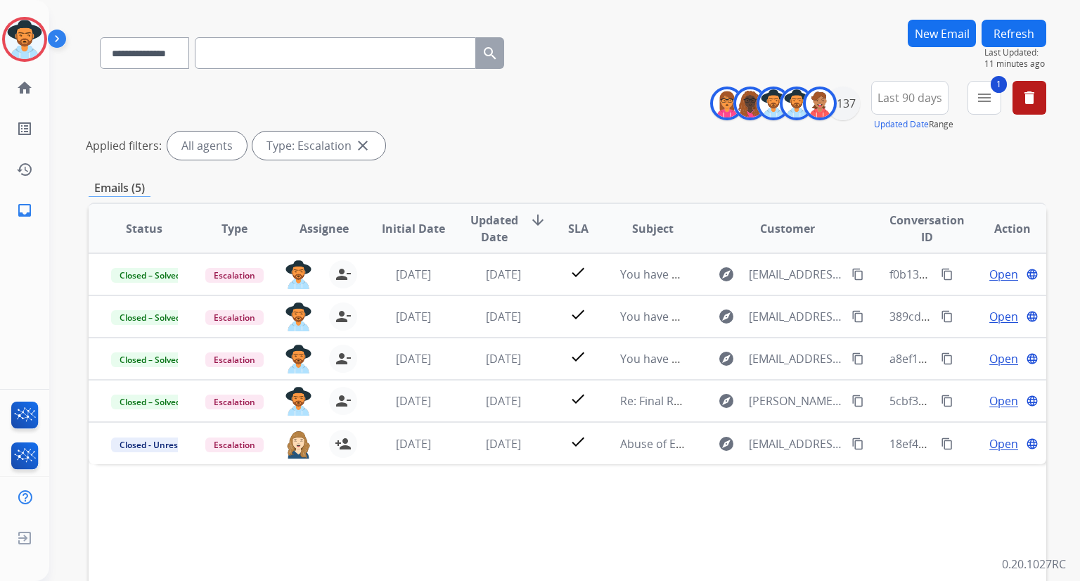
click at [1014, 35] on button "Refresh" at bounding box center [1013, 33] width 65 height 27
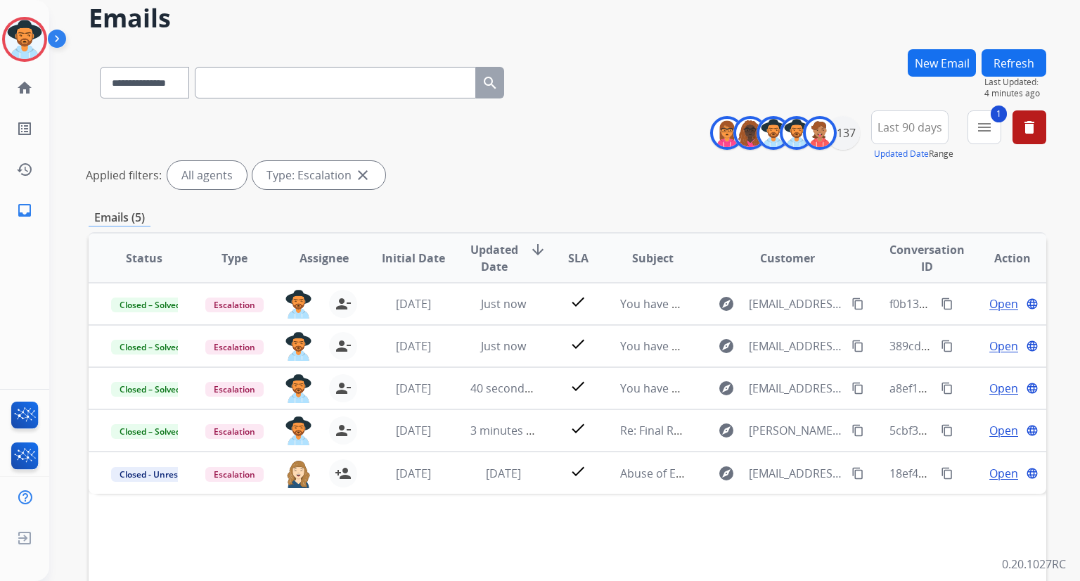
scroll to position [58, 0]
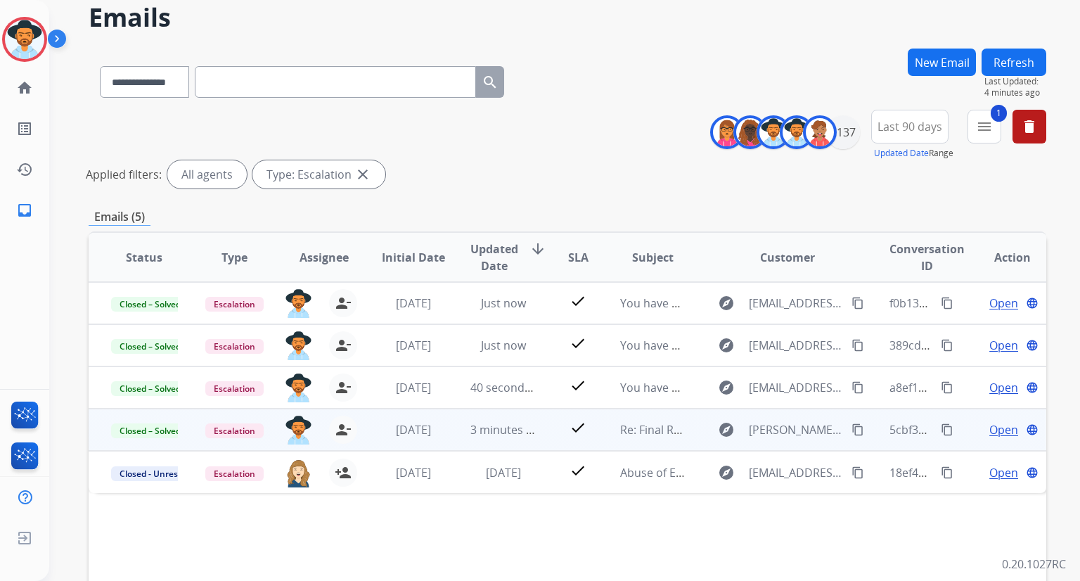
click at [990, 427] on span "Open" at bounding box center [1003, 429] width 29 height 17
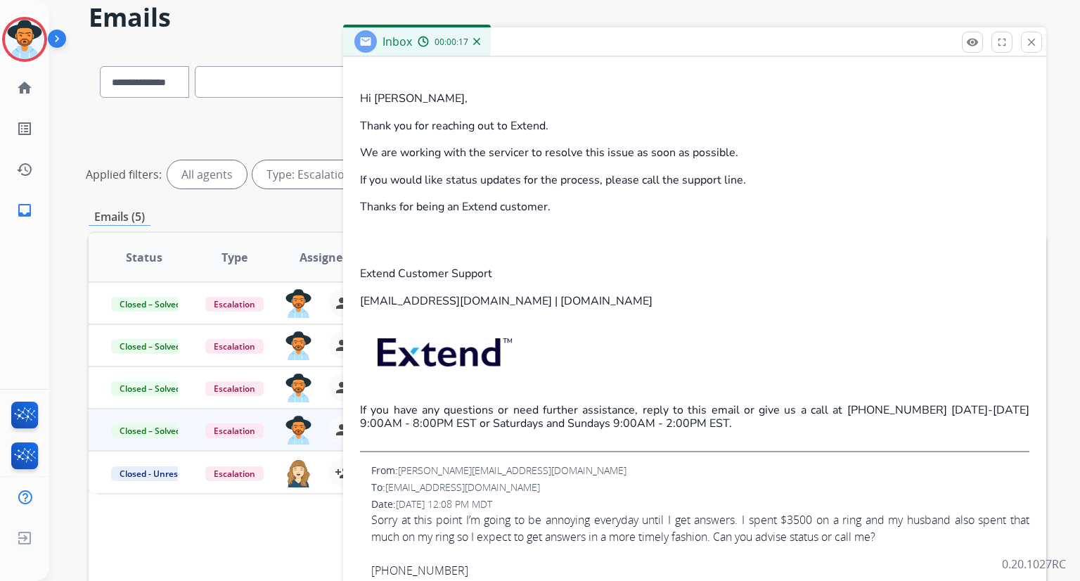
scroll to position [0, 0]
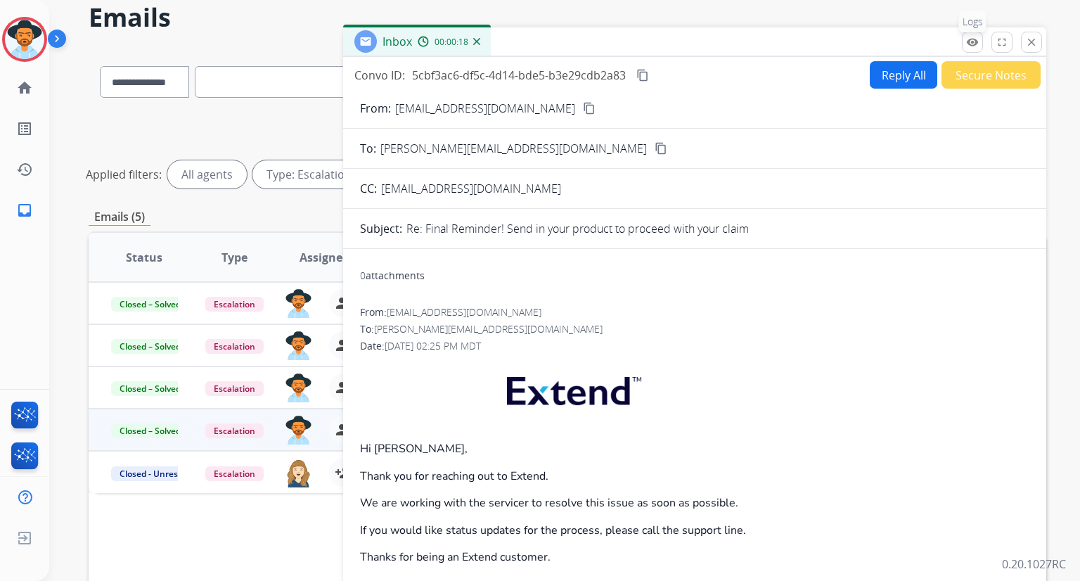
click at [978, 37] on mat-icon "remove_red_eye" at bounding box center [972, 42] width 13 height 13
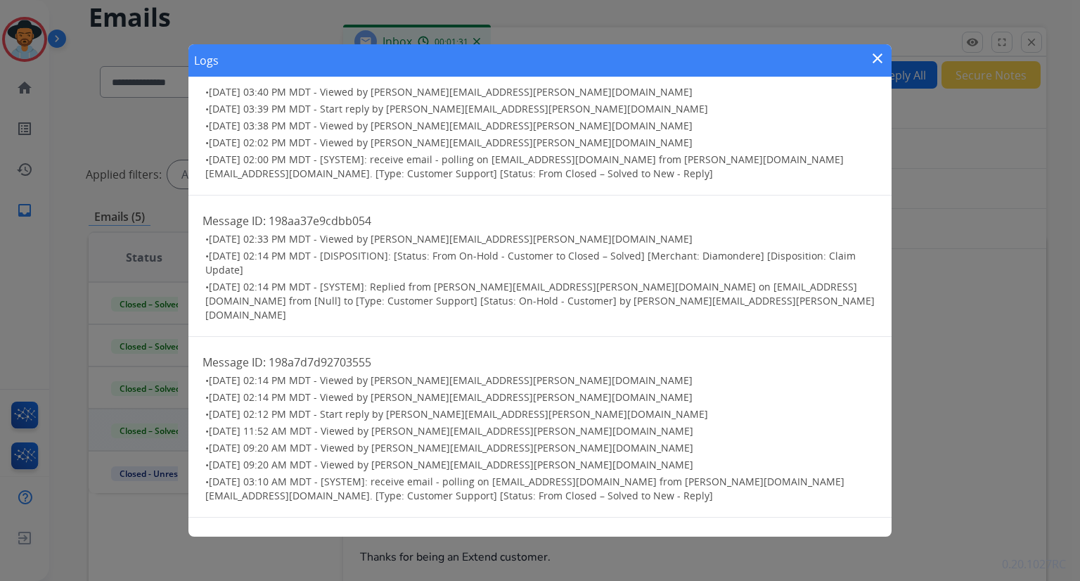
scroll to position [1207, 0]
drag, startPoint x: 781, startPoint y: 369, endPoint x: 641, endPoint y: 371, distance: 139.9
click at [641, 475] on span "[DATE] 03:10 AM MDT - [SYSTEM]: receive email - polling on [EMAIL_ADDRESS][DOMA…" at bounding box center [524, 488] width 639 height 27
copy span "[PERSON_NAME][EMAIL_ADDRESS][DOMAIN_NAME]"
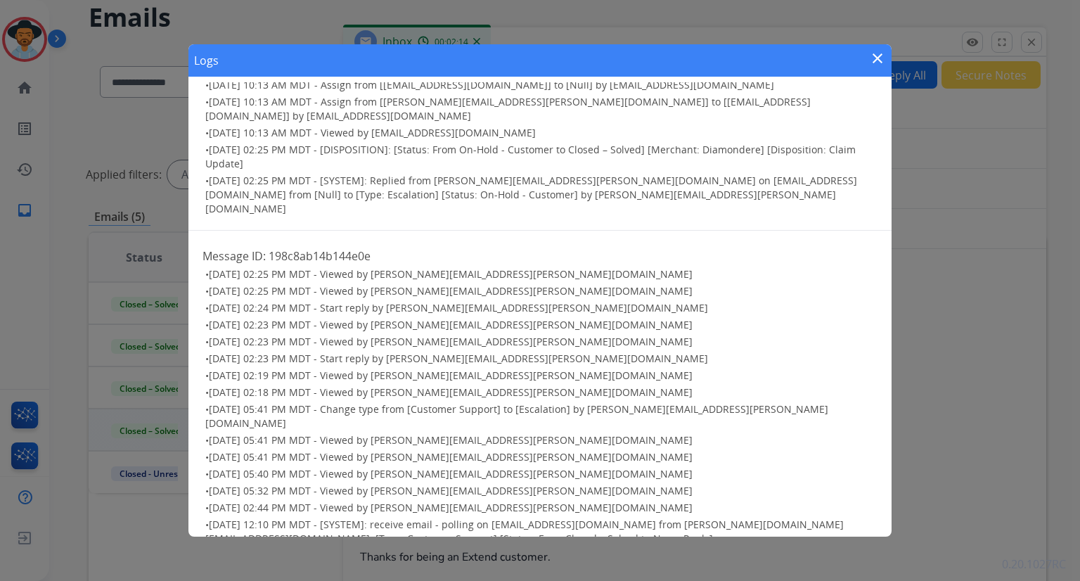
scroll to position [0, 0]
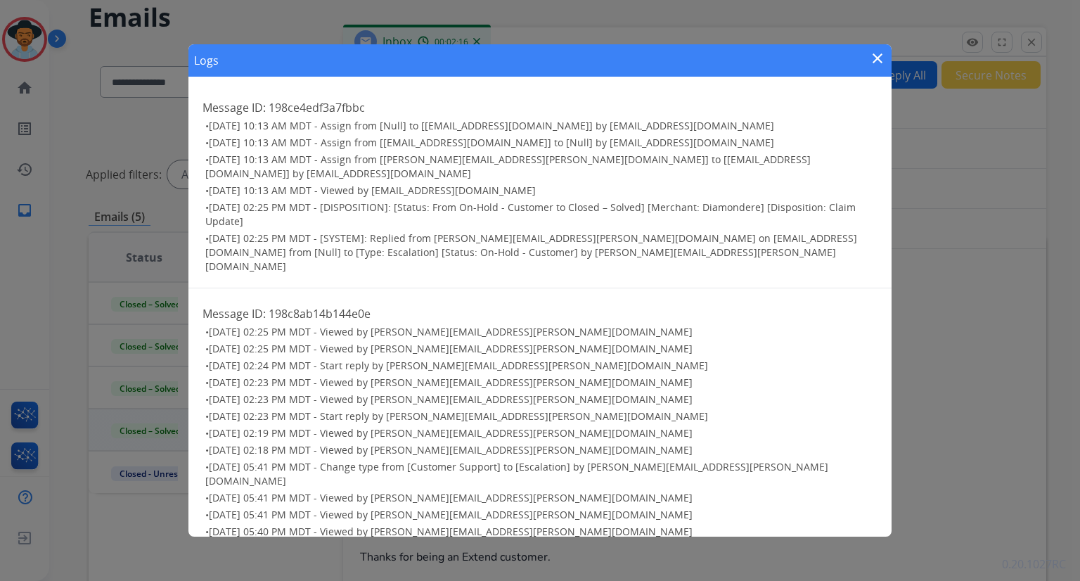
click at [874, 65] on mat-icon "close" at bounding box center [877, 58] width 17 height 17
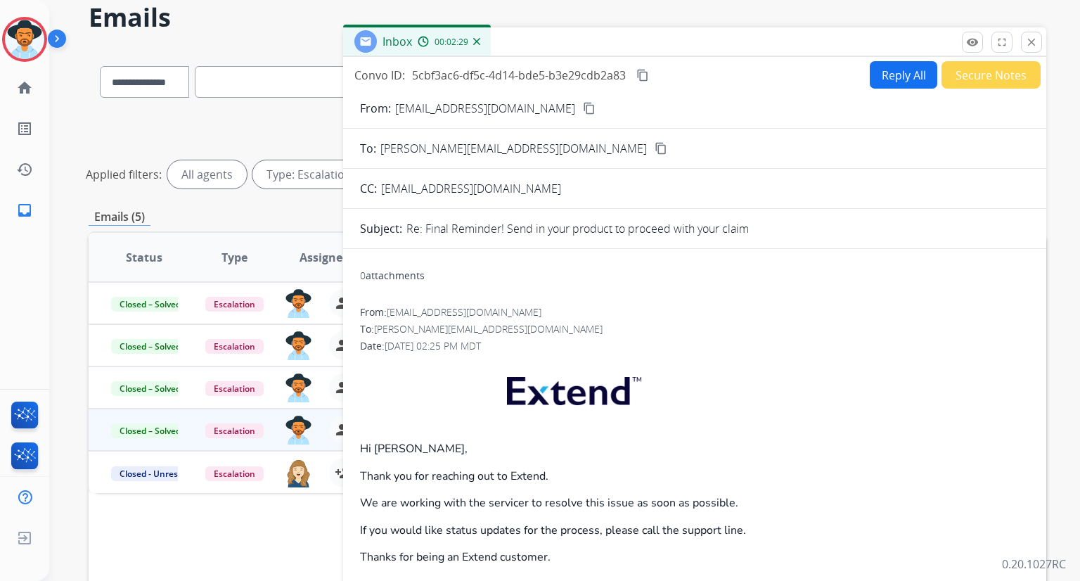
click at [905, 83] on button "Reply All" at bounding box center [902, 74] width 67 height 27
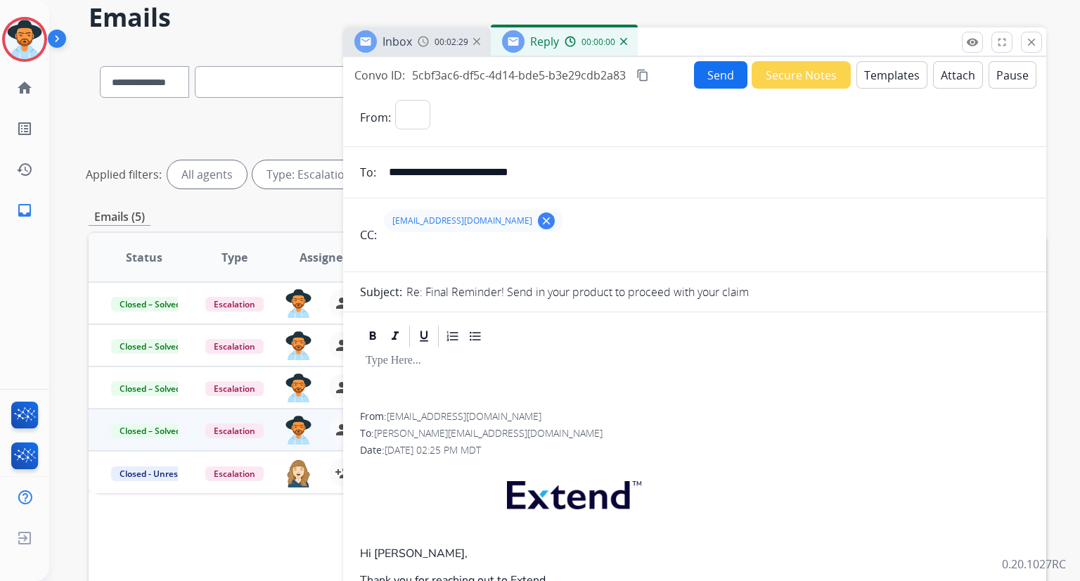
select select "**********"
click at [424, 369] on div at bounding box center [694, 380] width 669 height 63
click at [867, 66] on button "Templates" at bounding box center [891, 74] width 71 height 27
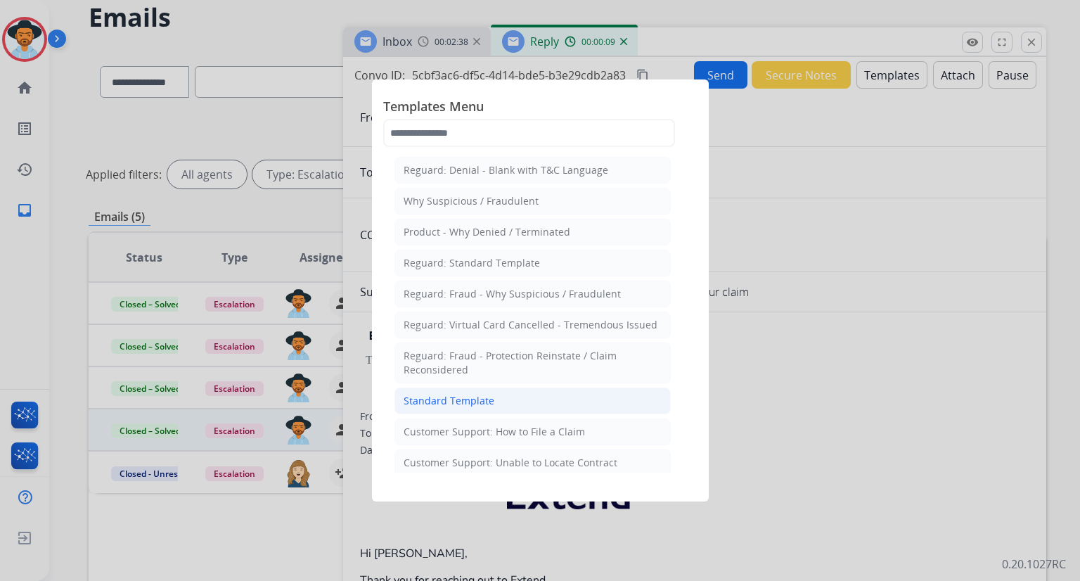
click at [484, 407] on li "Standard Template" at bounding box center [532, 400] width 276 height 27
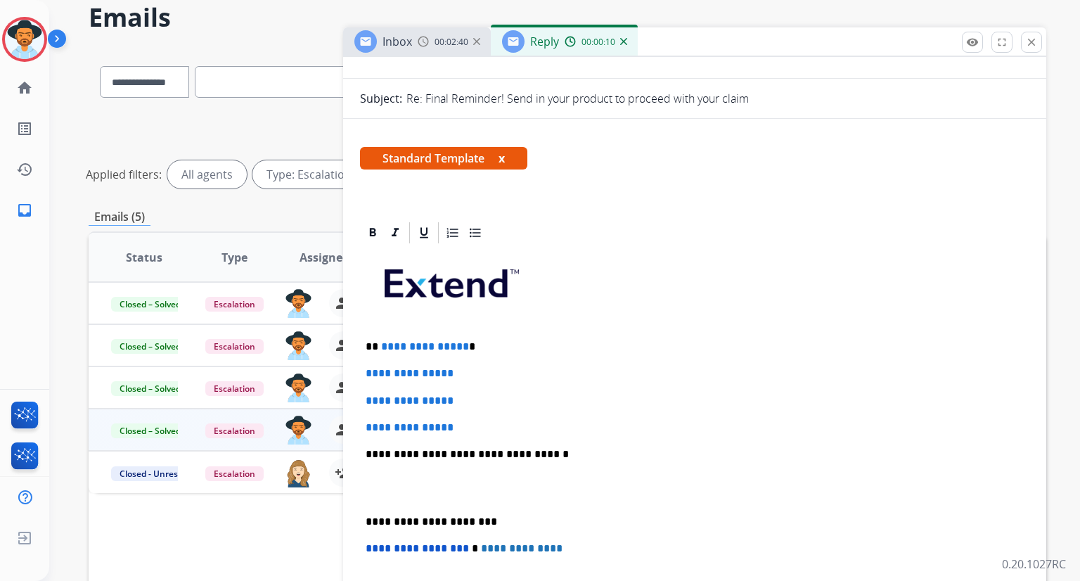
scroll to position [202, 0]
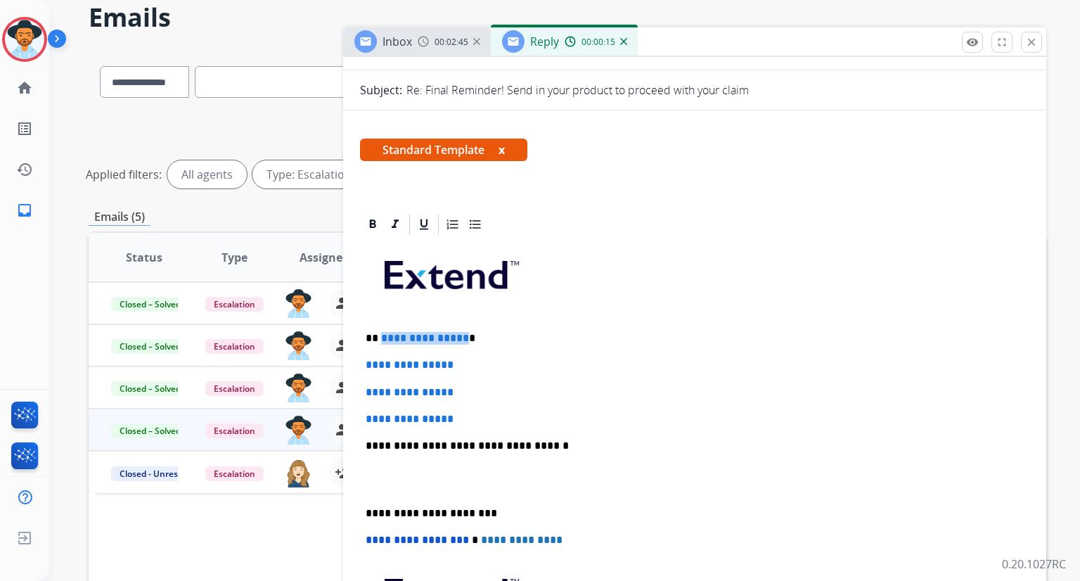
drag, startPoint x: 467, startPoint y: 338, endPoint x: 380, endPoint y: 339, distance: 86.5
click at [381, 339] on span "**********" at bounding box center [425, 337] width 88 height 11
drag, startPoint x: 466, startPoint y: 417, endPoint x: 365, endPoint y: 356, distance: 117.6
click at [365, 356] on div "**********" at bounding box center [694, 479] width 669 height 484
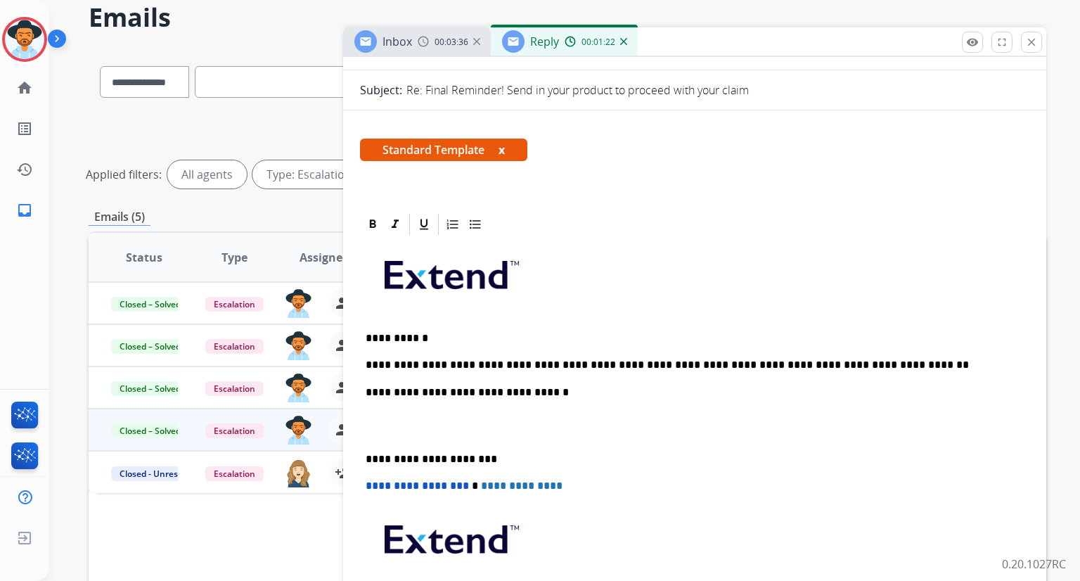
scroll to position [0, 0]
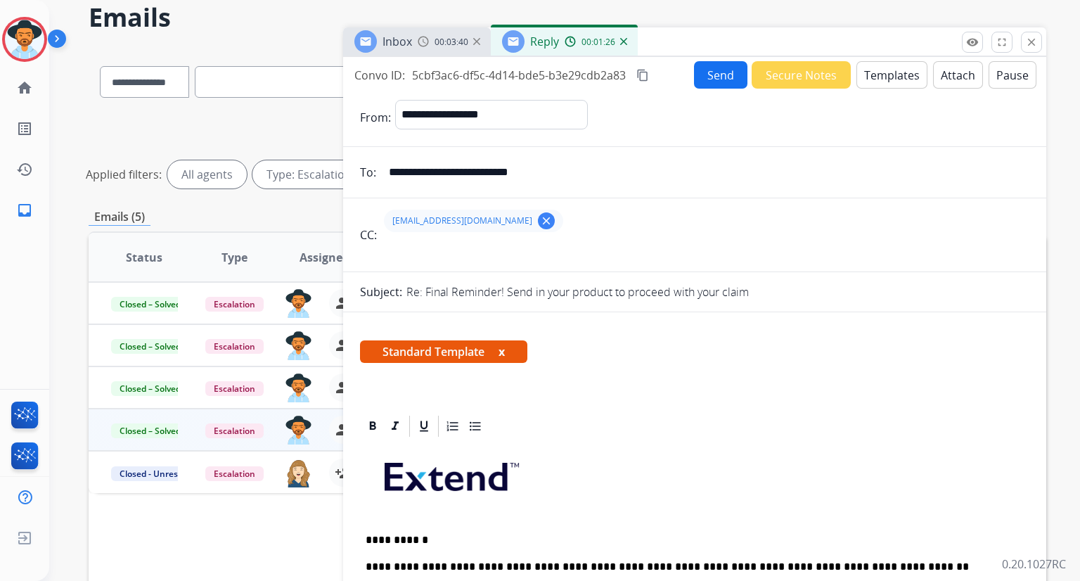
click at [643, 75] on mat-icon "content_copy" at bounding box center [642, 75] width 13 height 13
click at [733, 75] on button "Send" at bounding box center [720, 74] width 53 height 27
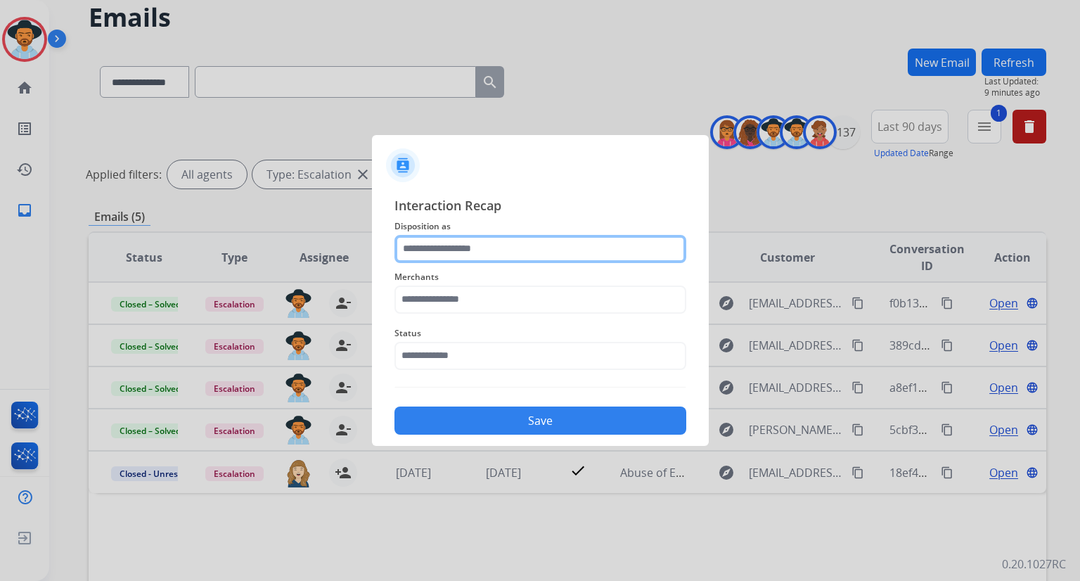
click at [590, 253] on input "text" at bounding box center [540, 249] width 292 height 28
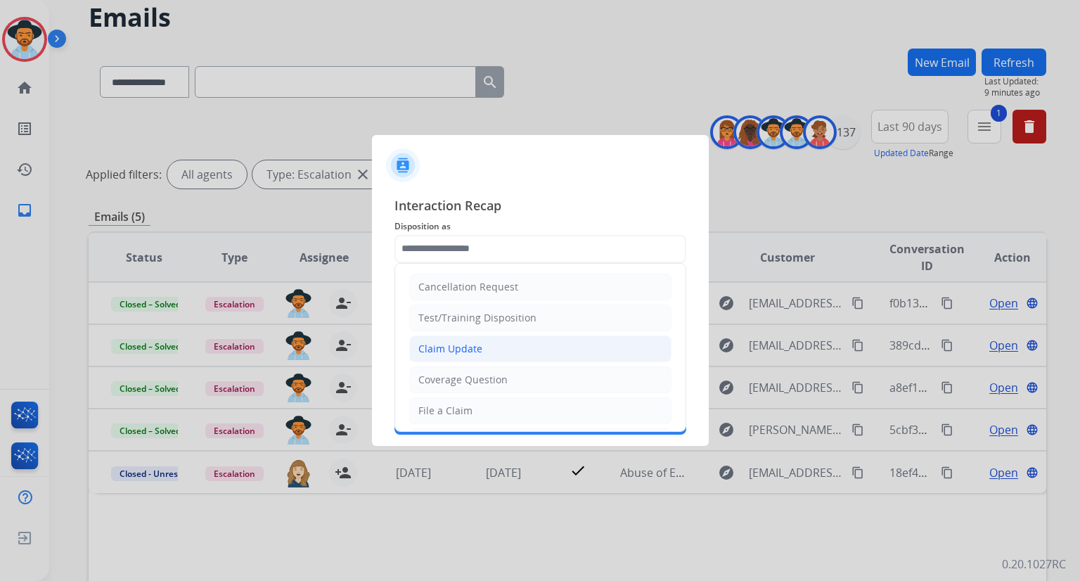
click at [571, 356] on li "Claim Update" at bounding box center [540, 348] width 262 height 27
type input "**********"
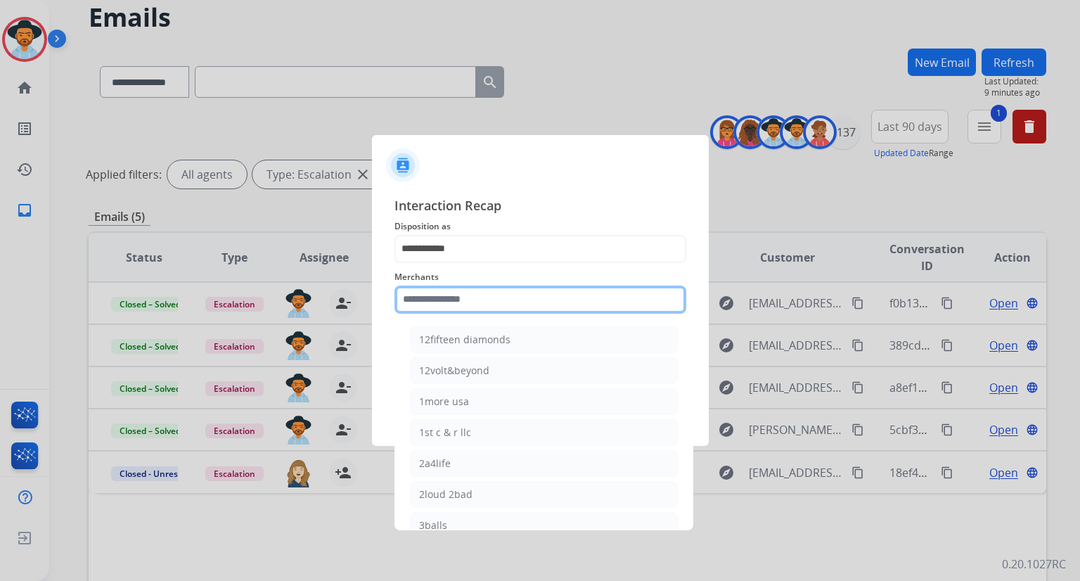
click at [523, 297] on input "text" at bounding box center [540, 299] width 292 height 28
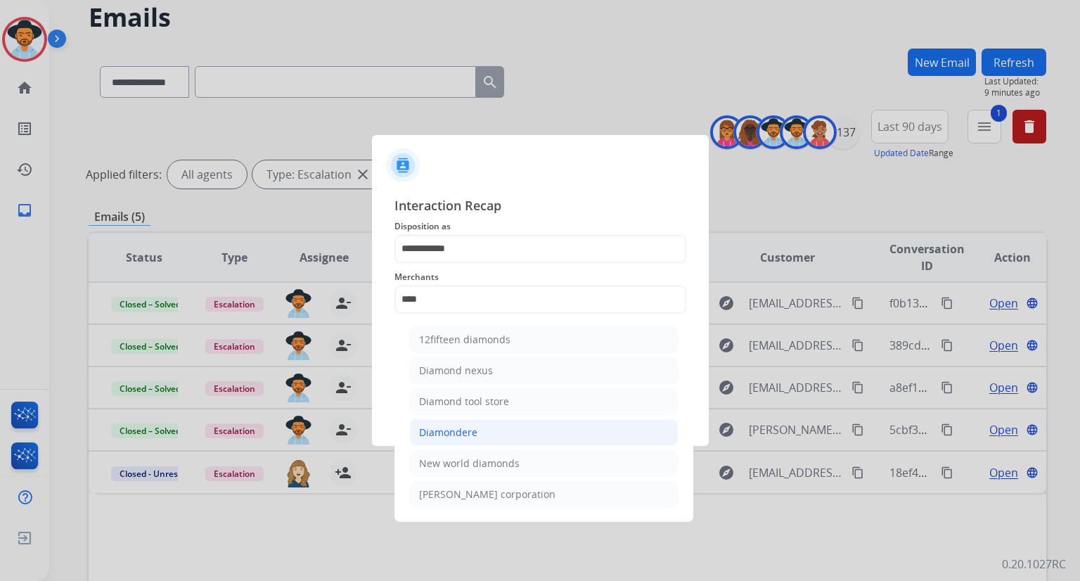
click at [510, 429] on li "Diamondere" at bounding box center [544, 432] width 268 height 27
type input "**********"
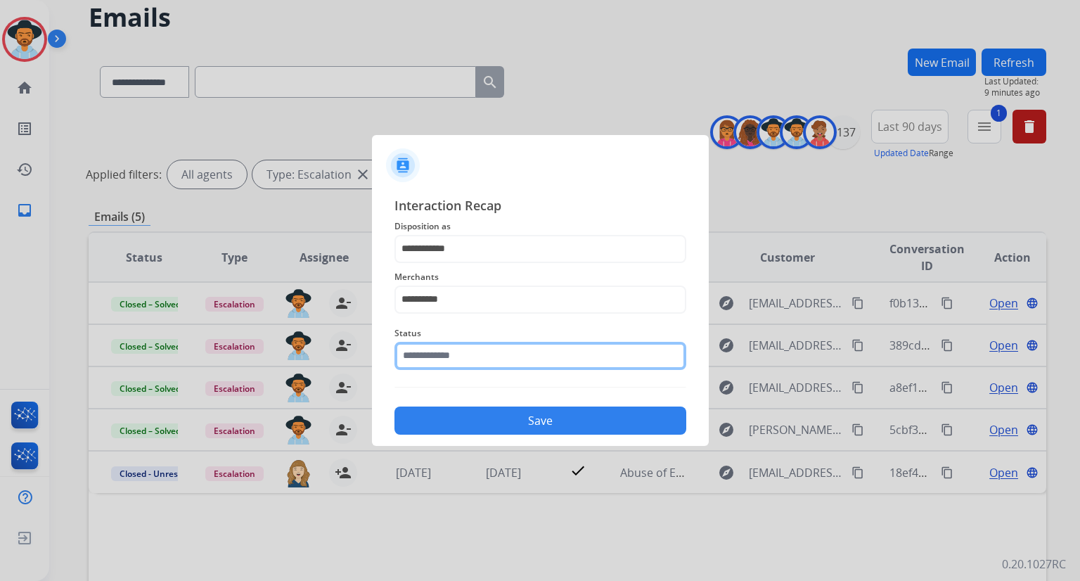
click at [486, 355] on input "text" at bounding box center [540, 356] width 292 height 28
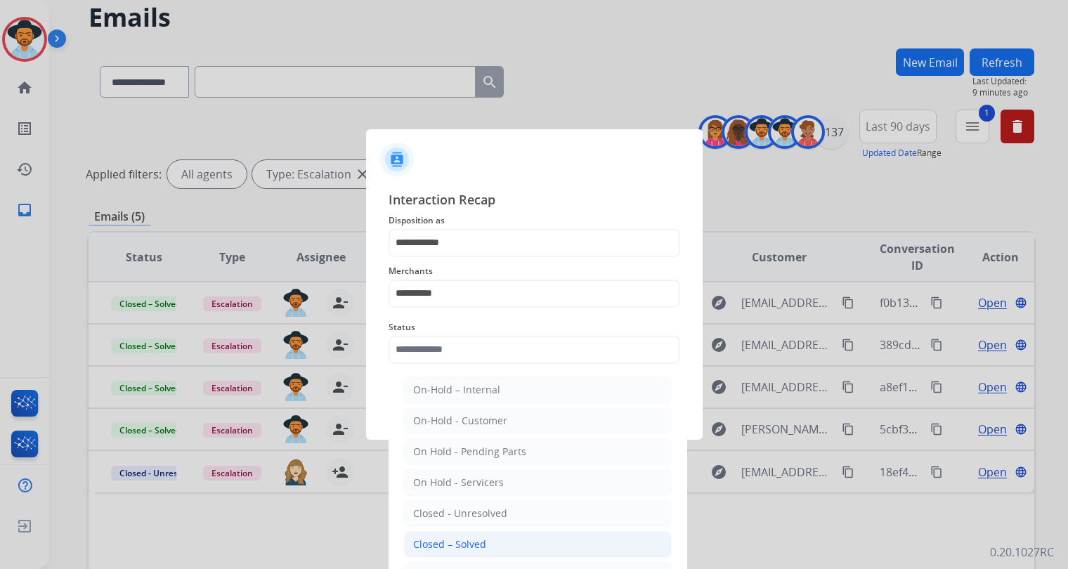
click at [514, 536] on li "Closed – Solved" at bounding box center [538, 544] width 268 height 27
type input "**********"
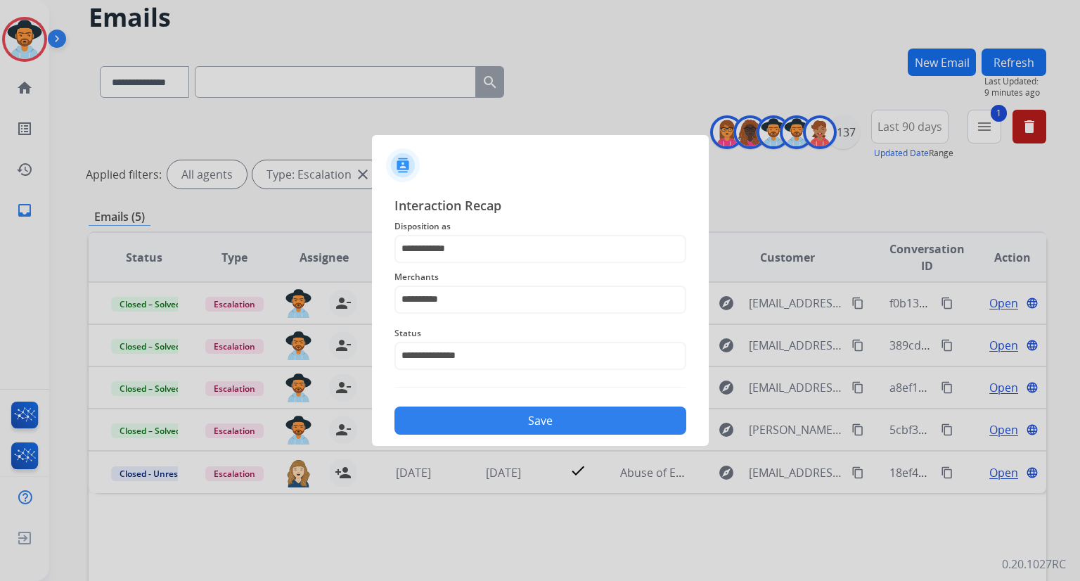
click at [506, 422] on button "Save" at bounding box center [540, 420] width 292 height 28
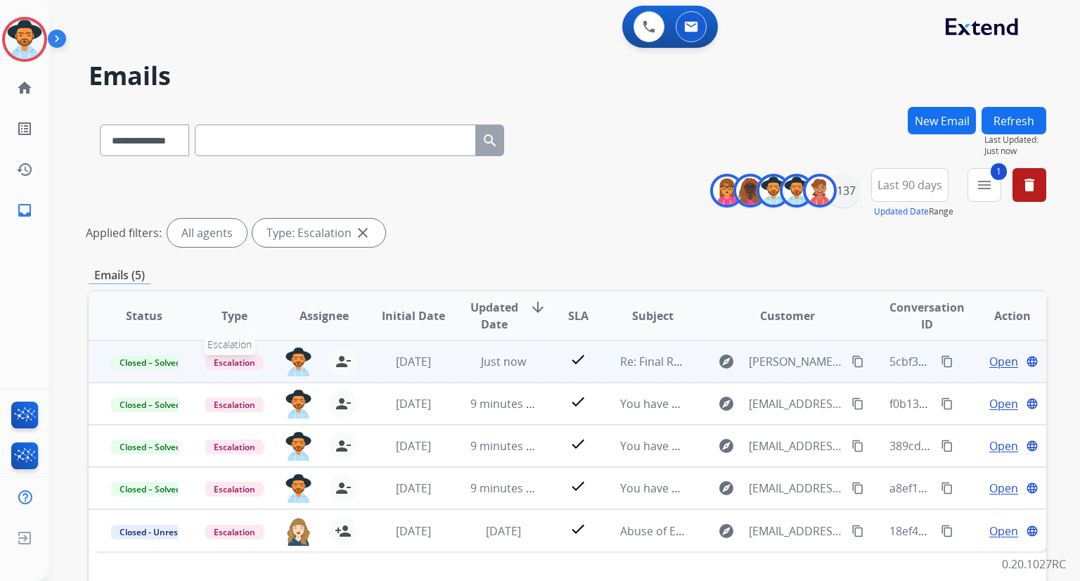
click at [228, 358] on span "Escalation" at bounding box center [234, 362] width 58 height 15
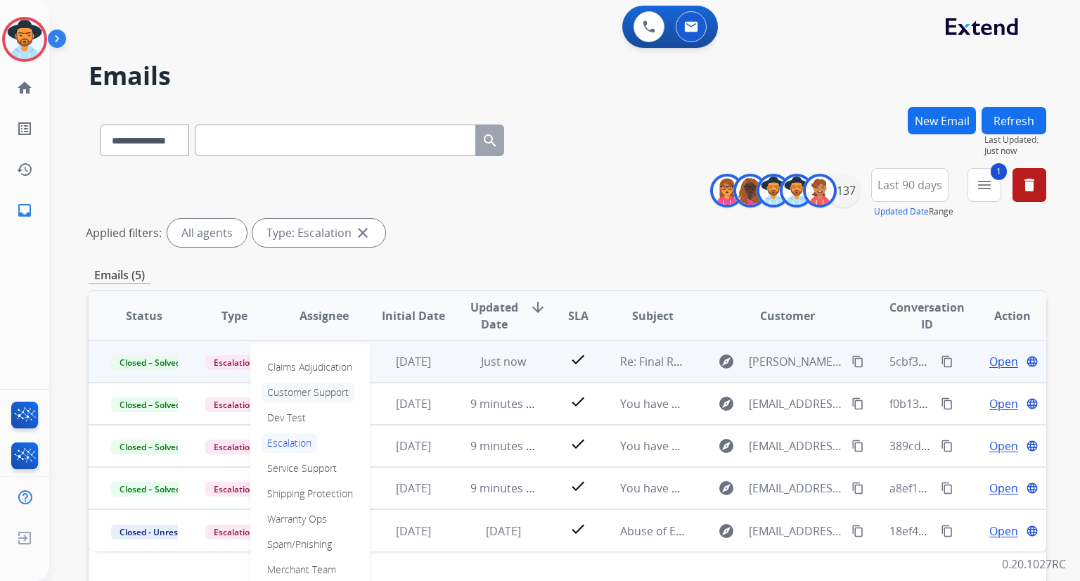
click at [296, 391] on p "Customer Support" at bounding box center [307, 392] width 93 height 20
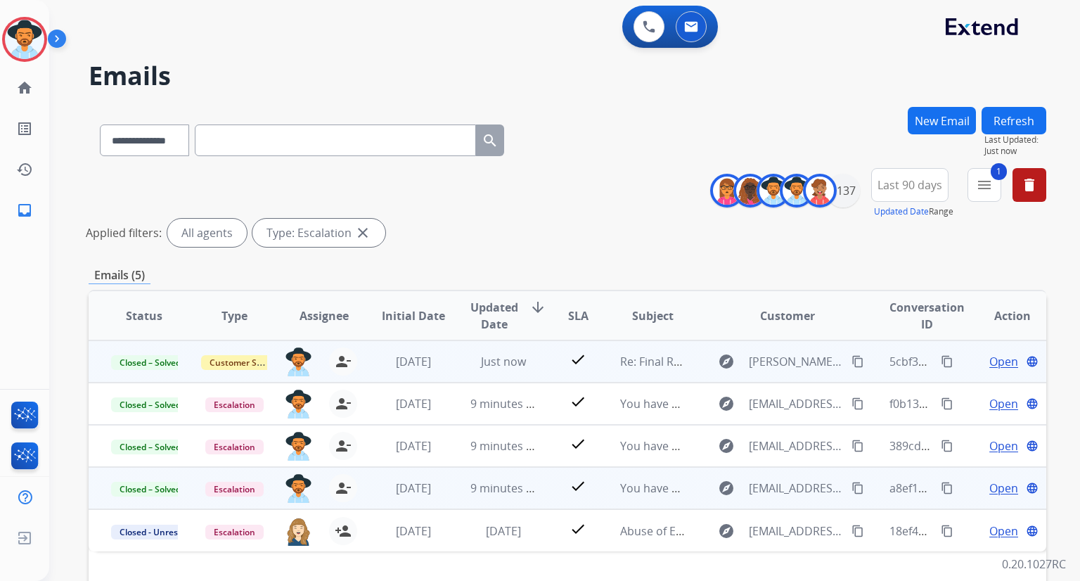
click at [989, 484] on span "Open" at bounding box center [1003, 487] width 29 height 17
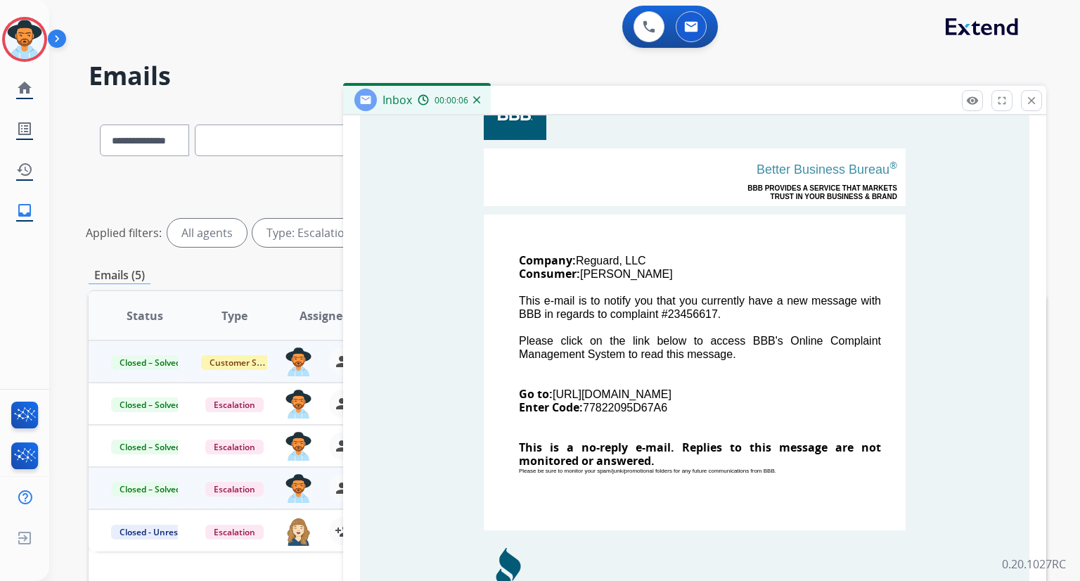
scroll to position [367, 0]
click at [1030, 105] on mat-icon "close" at bounding box center [1031, 100] width 13 height 13
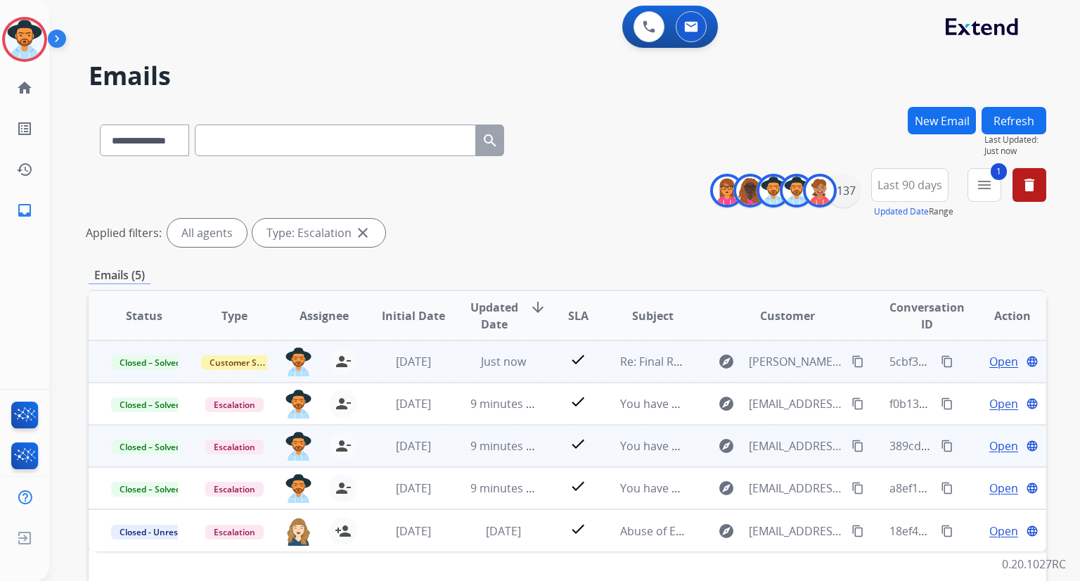
click at [999, 441] on span "Open" at bounding box center [1003, 445] width 29 height 17
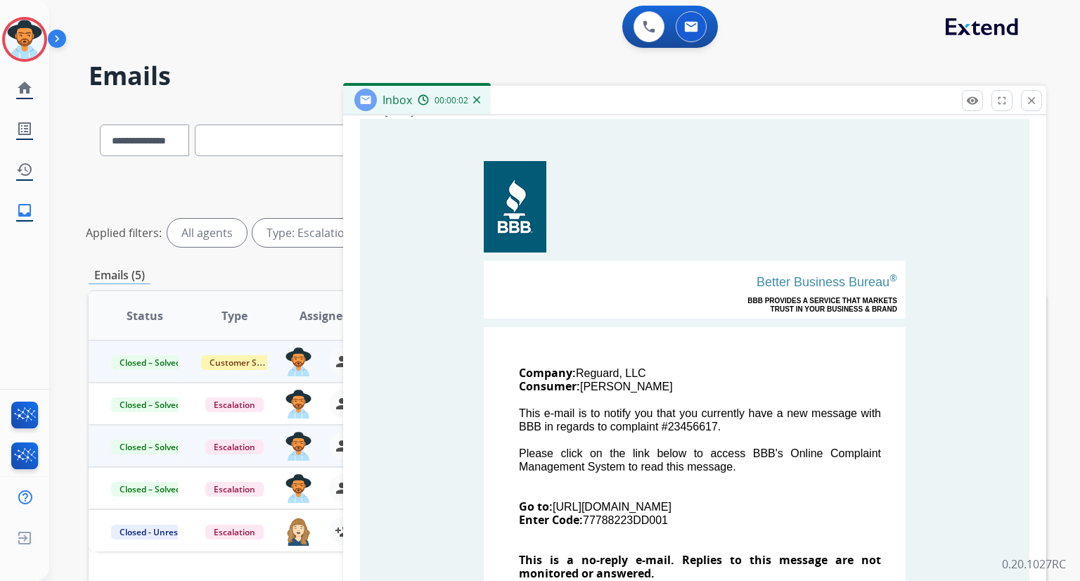
scroll to position [257, 0]
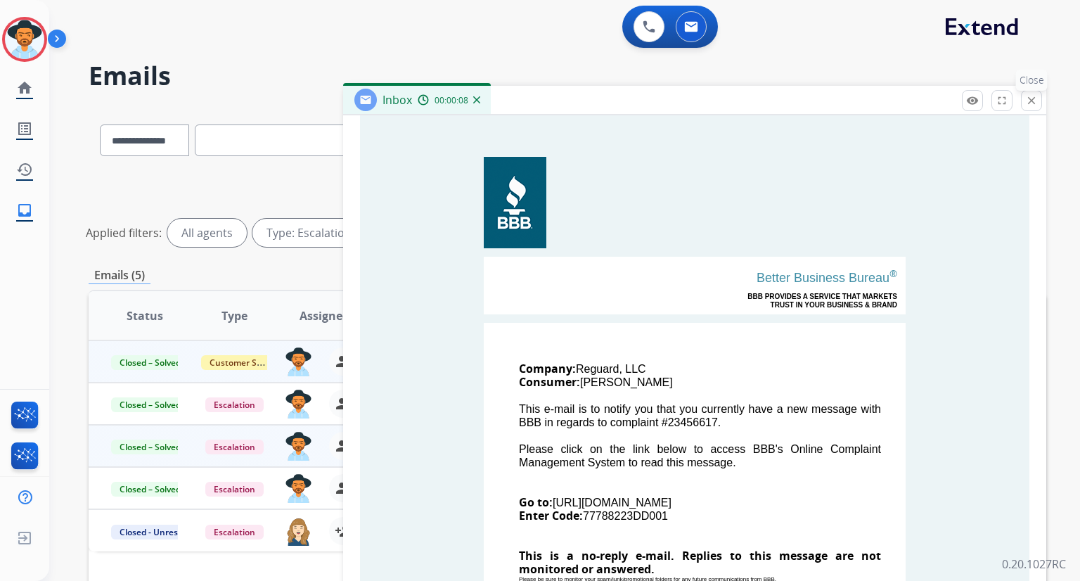
click at [1035, 99] on mat-icon "close" at bounding box center [1031, 100] width 13 height 13
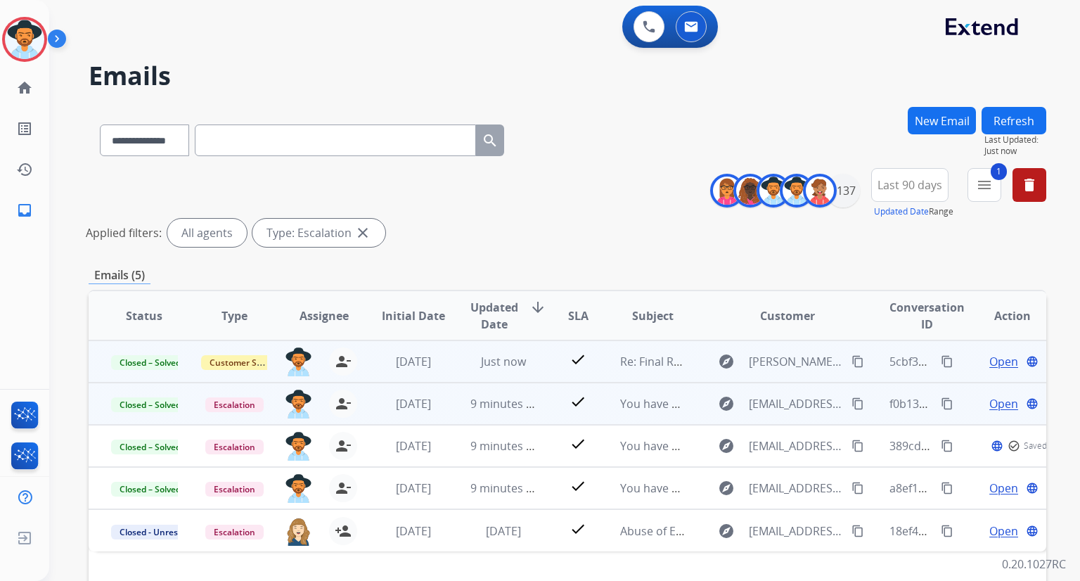
click at [989, 397] on span "Open" at bounding box center [1003, 403] width 29 height 17
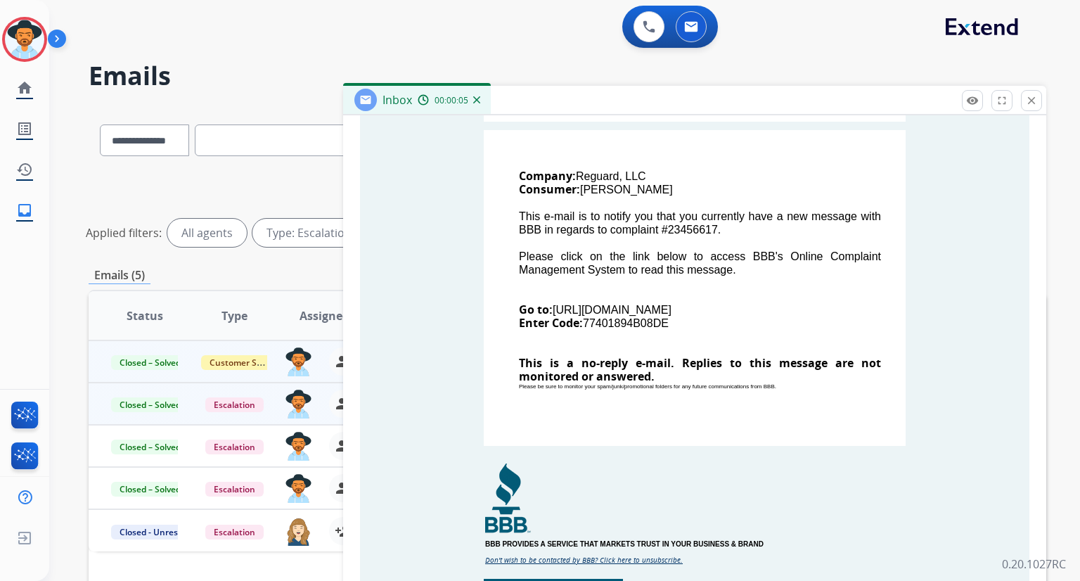
scroll to position [451, 0]
click at [1035, 101] on mat-icon "close" at bounding box center [1031, 100] width 13 height 13
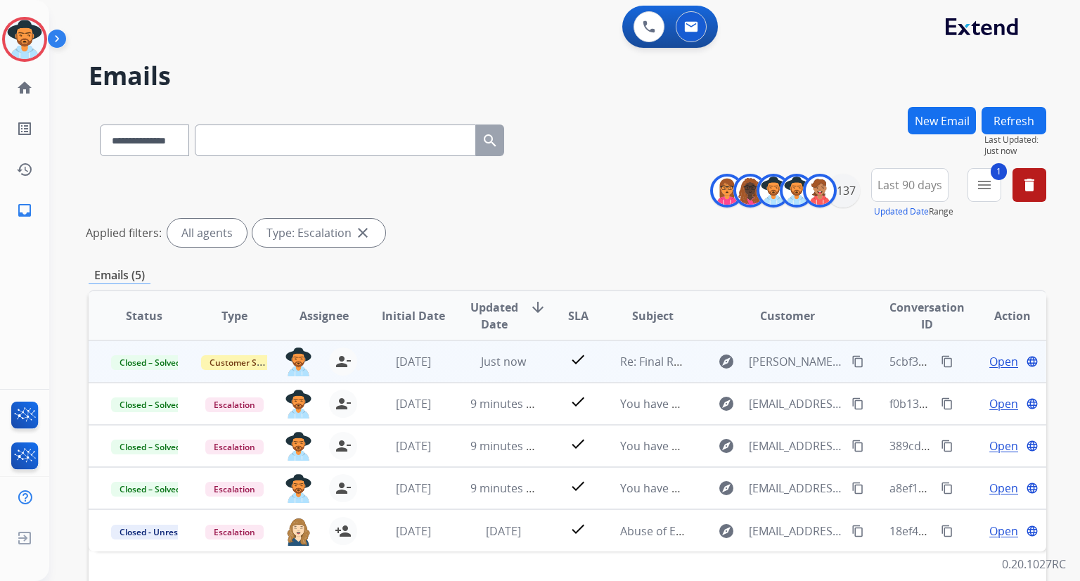
click at [998, 363] on span "Open" at bounding box center [1003, 361] width 29 height 17
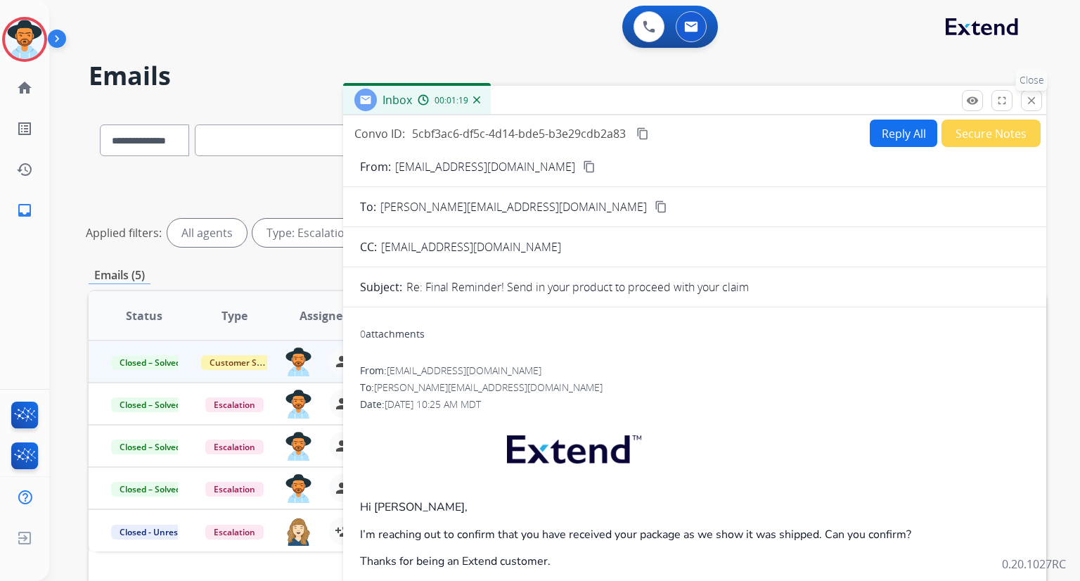
click at [1035, 103] on mat-icon "close" at bounding box center [1031, 100] width 13 height 13
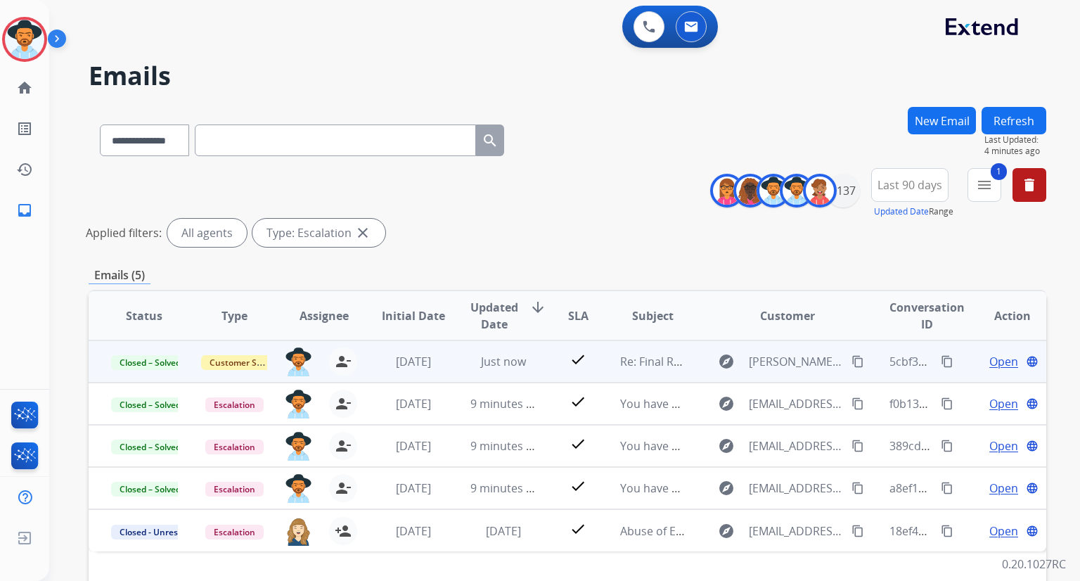
click at [1034, 123] on button "Refresh" at bounding box center [1013, 120] width 65 height 27
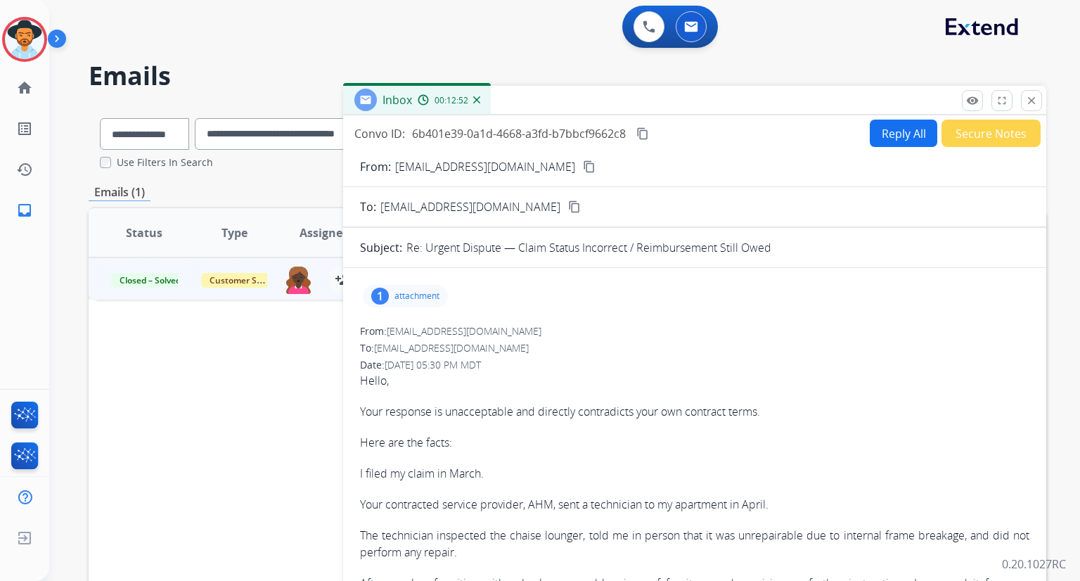
select select "**********"
